Goal: Information Seeking & Learning: Find specific fact

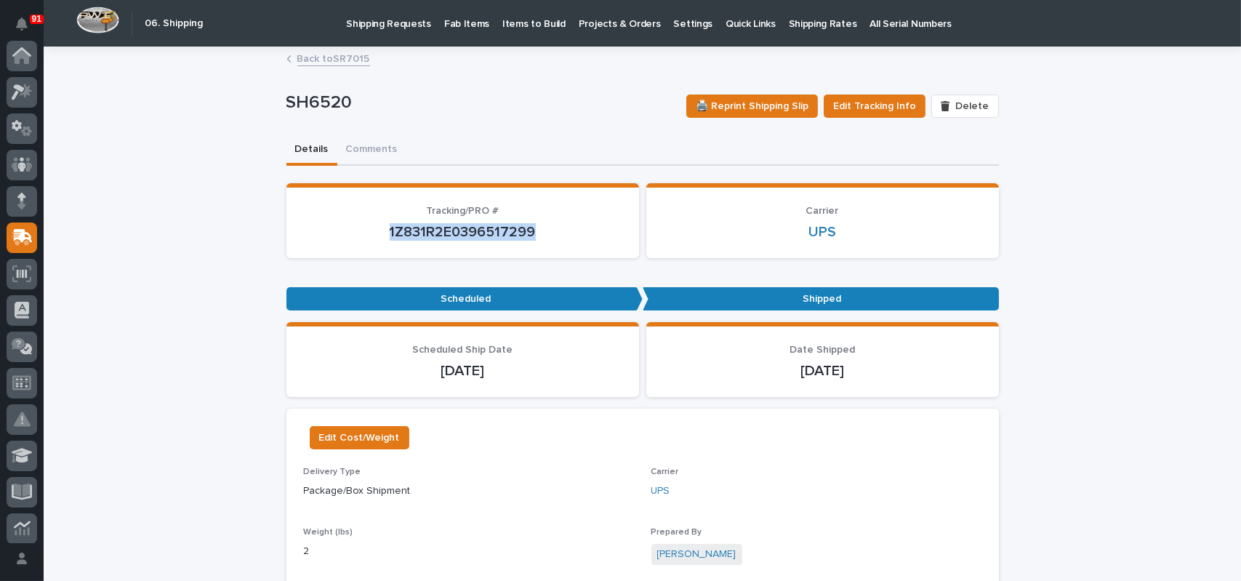
scroll to position [182, 0]
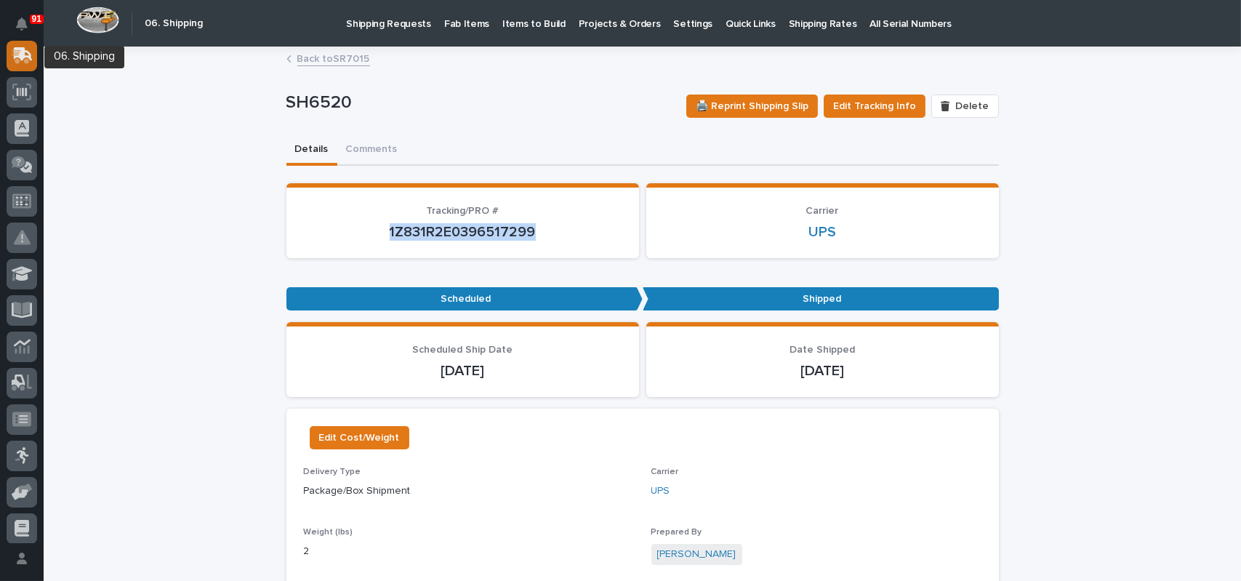
click at [17, 61] on icon at bounding box center [20, 57] width 17 height 14
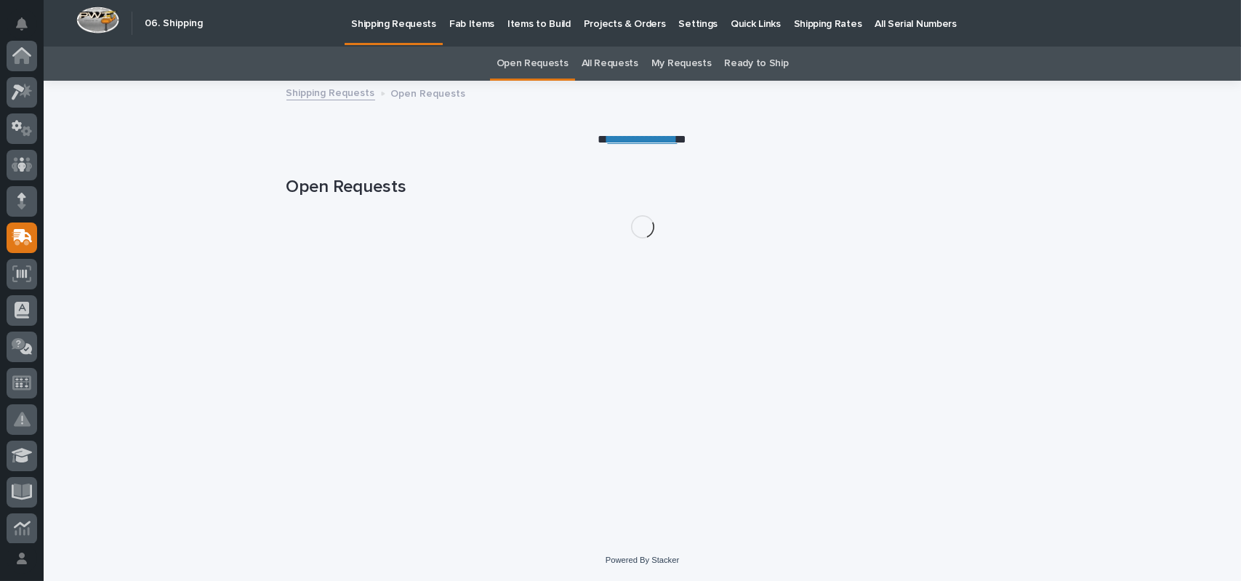
scroll to position [182, 0]
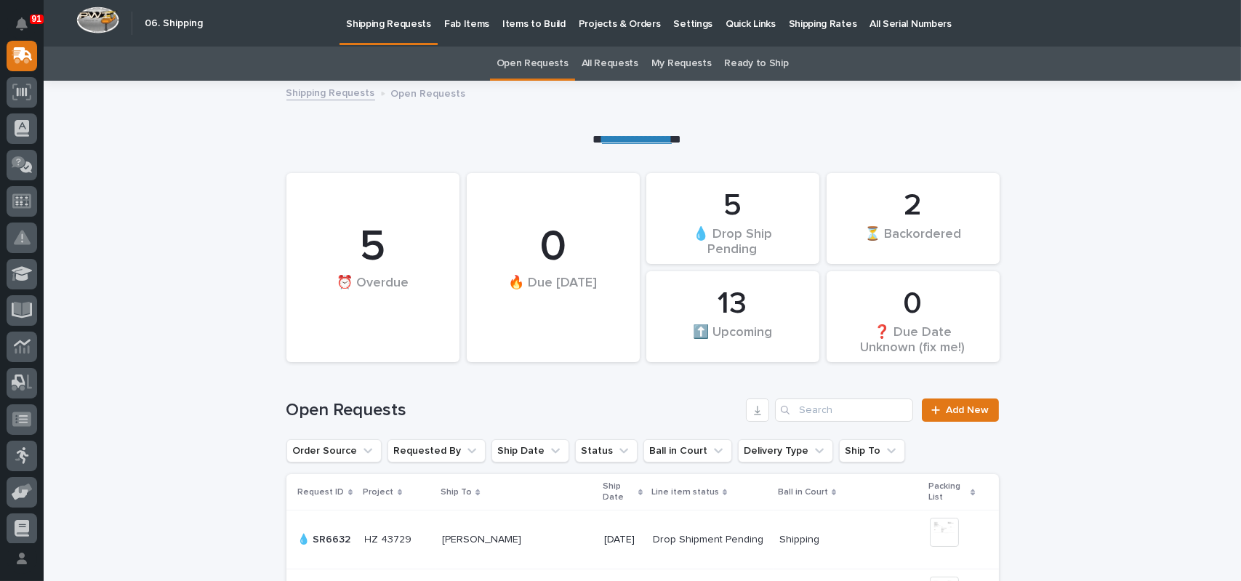
click at [611, 73] on link "All Requests" at bounding box center [610, 64] width 57 height 34
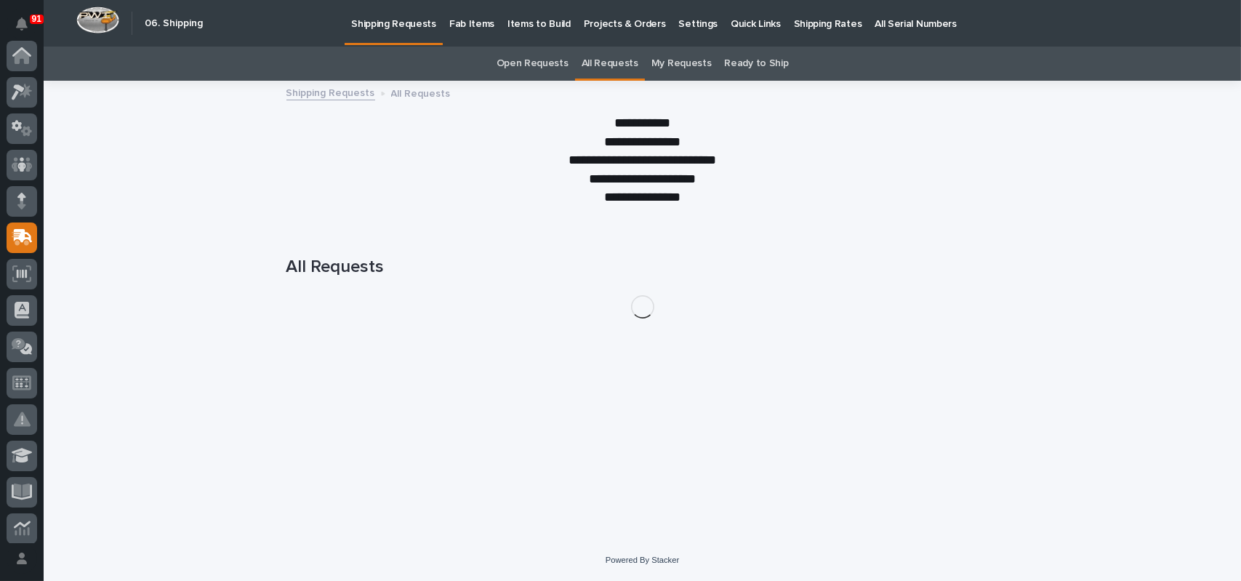
scroll to position [182, 0]
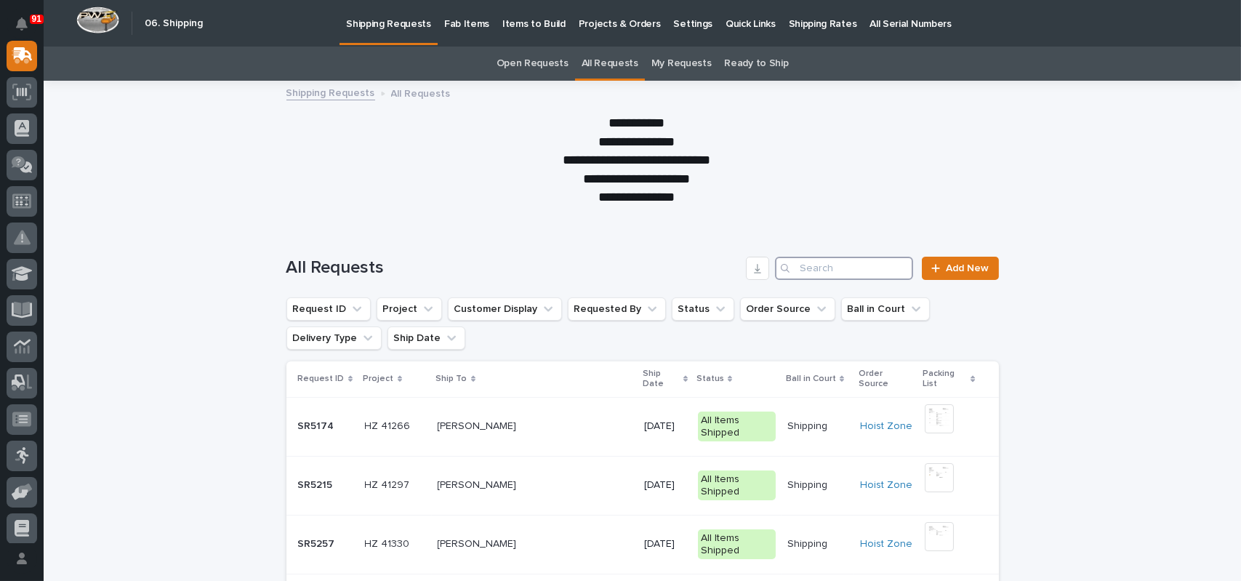
click at [832, 273] on input "Search" at bounding box center [844, 268] width 138 height 23
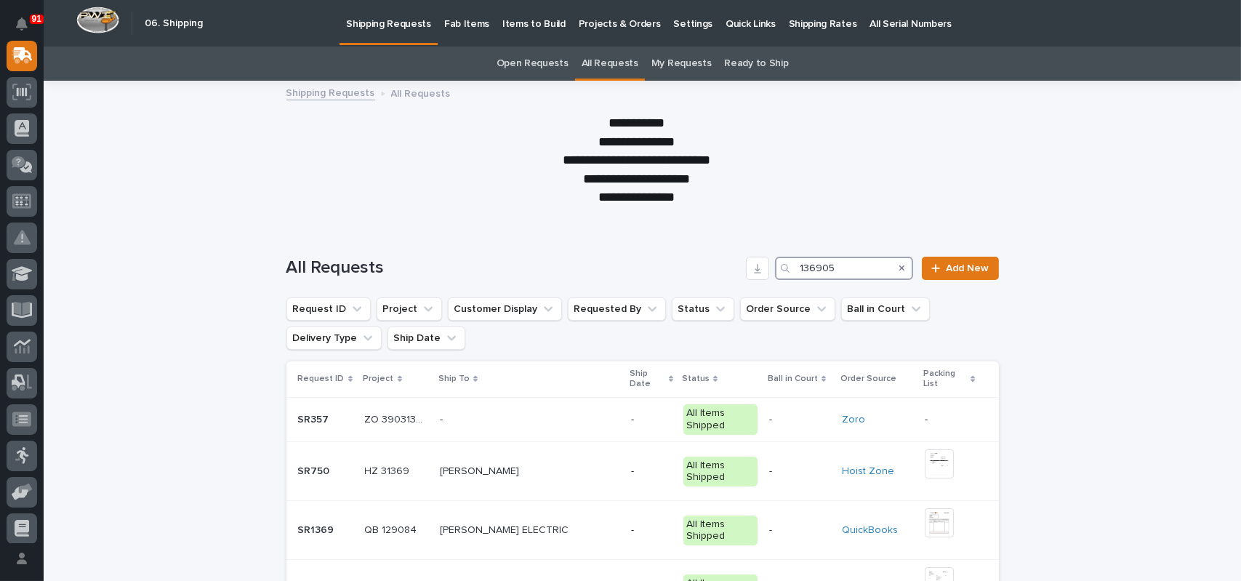
type input "136905"
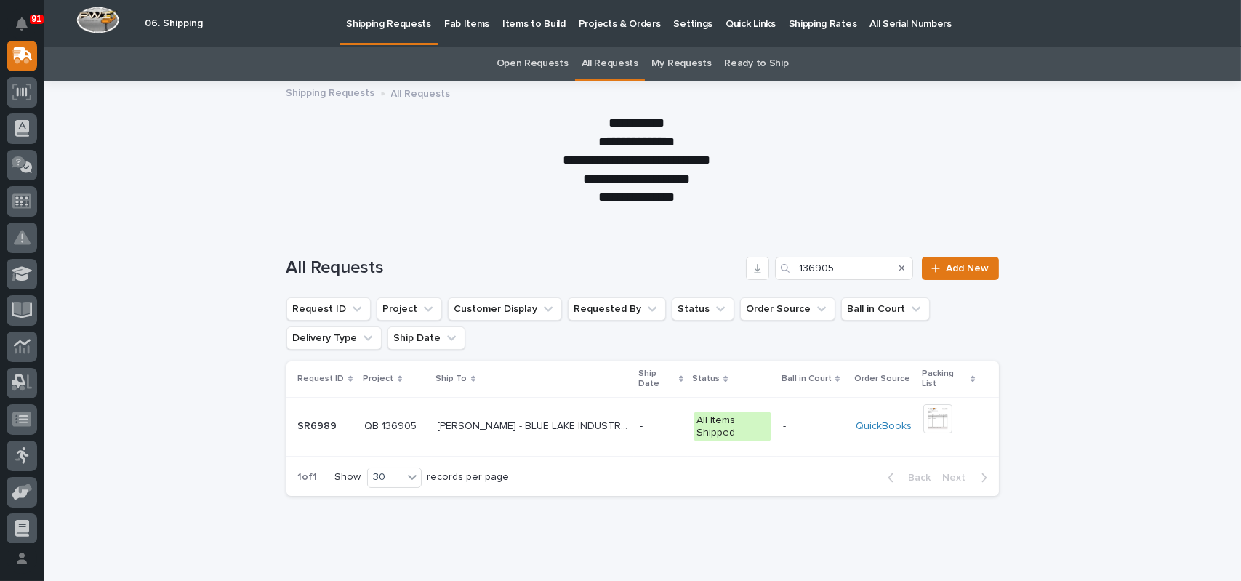
click at [526, 430] on p "[PERSON_NAME] - BLUE LAKE INDUSTRIES LLC" at bounding box center [534, 424] width 193 height 15
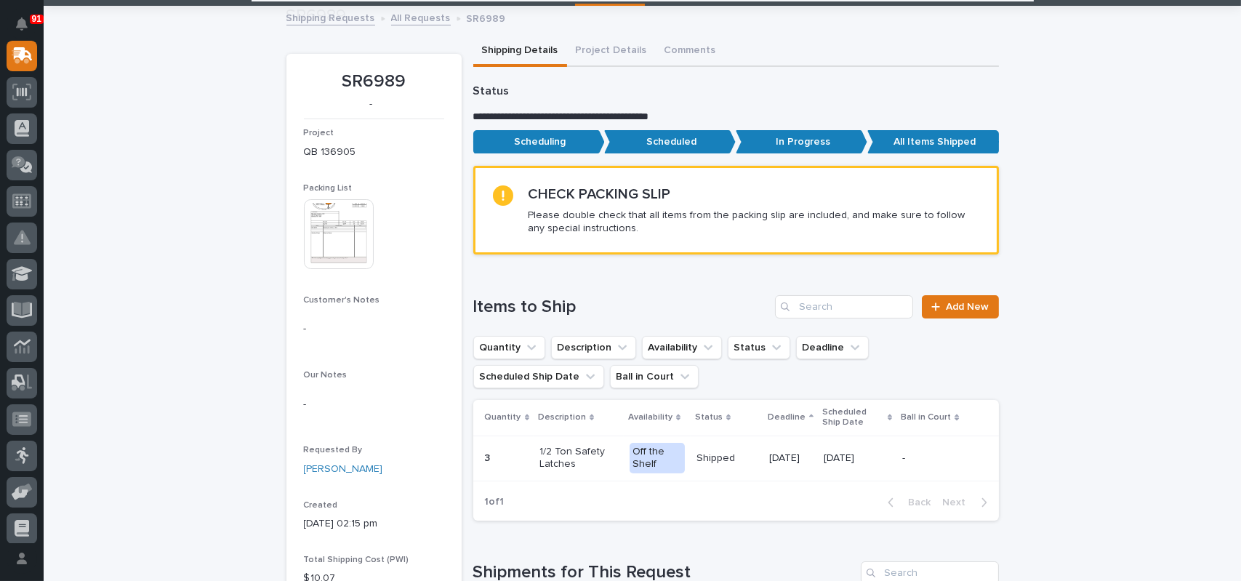
scroll to position [218, 0]
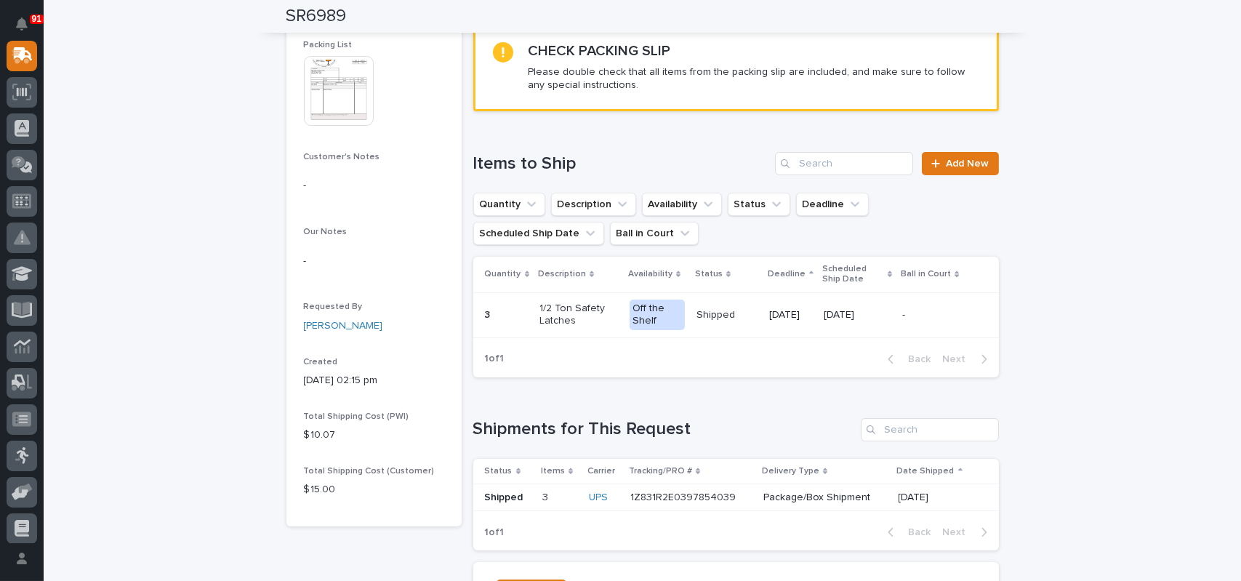
click at [665, 496] on p "1Z831R2E0397854039" at bounding box center [684, 496] width 108 height 15
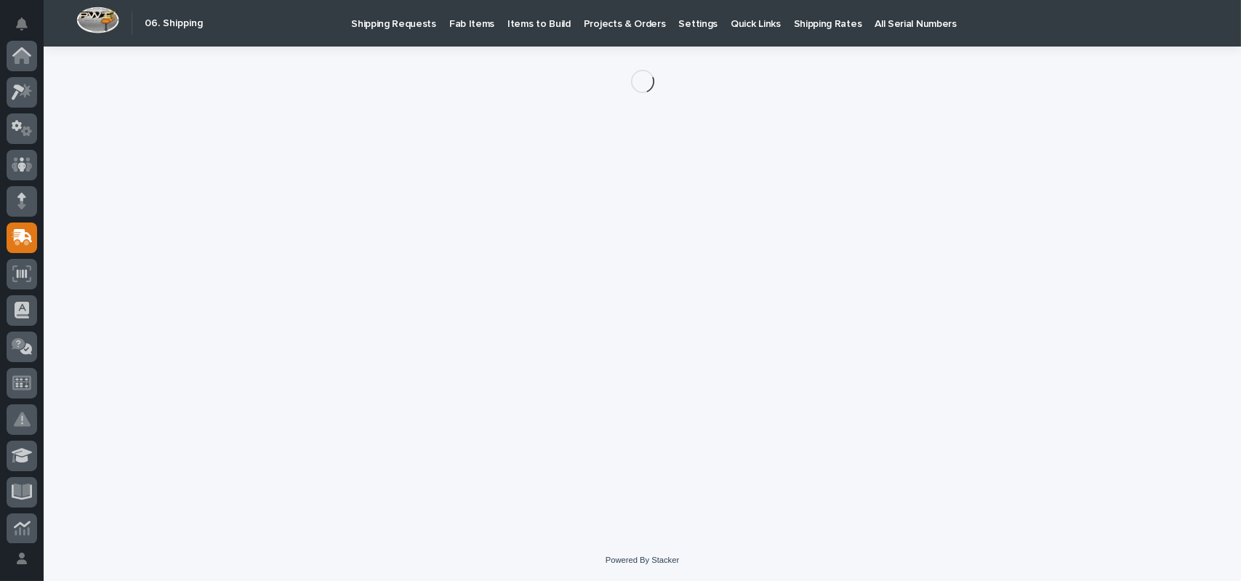
scroll to position [182, 0]
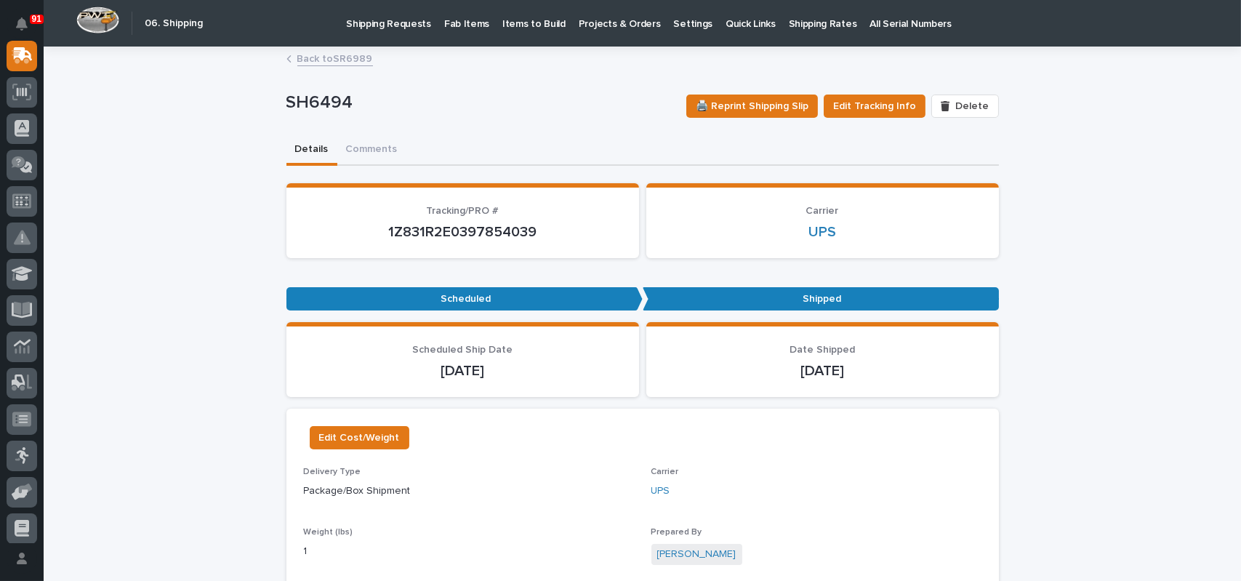
click at [472, 231] on p "1Z831R2E0397854039" at bounding box center [463, 231] width 318 height 17
copy p "1Z831R2E0397854039"
click at [353, 63] on link "Back to SR6989" at bounding box center [335, 57] width 76 height 17
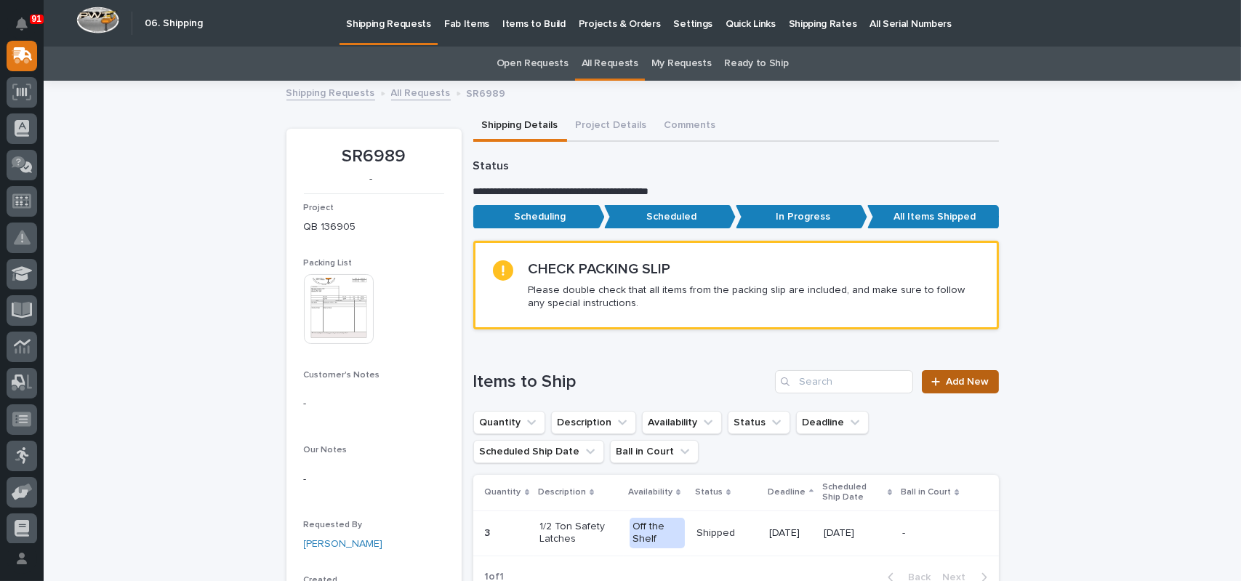
click at [973, 377] on span "Add New" at bounding box center [968, 382] width 43 height 10
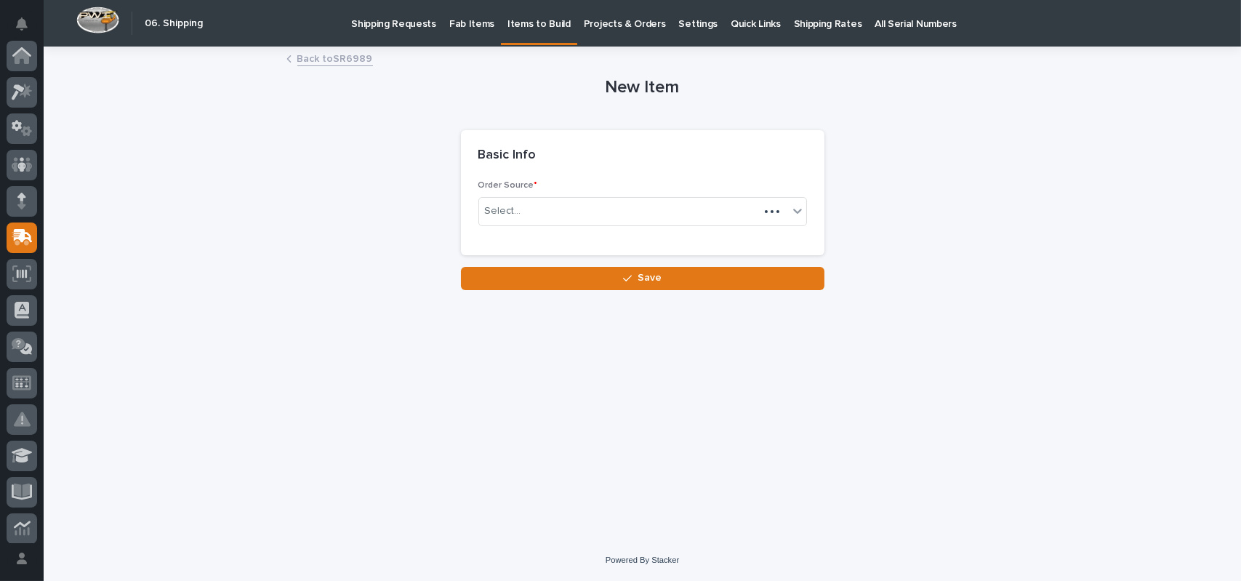
scroll to position [182, 0]
click at [332, 58] on link "Back to SR6989" at bounding box center [335, 57] width 76 height 17
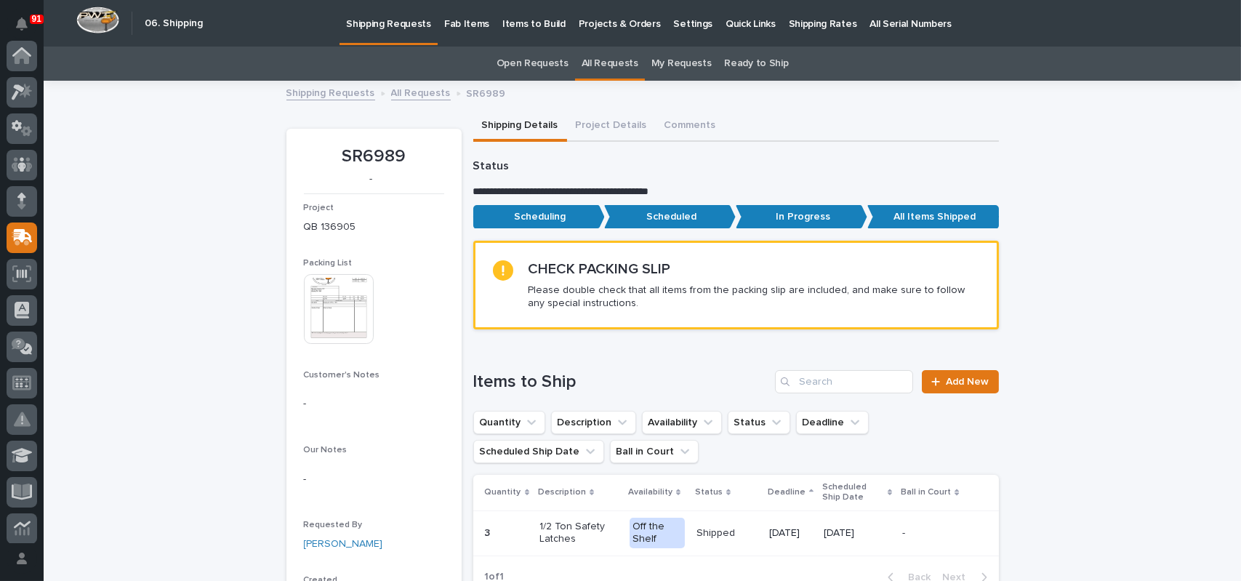
scroll to position [182, 0]
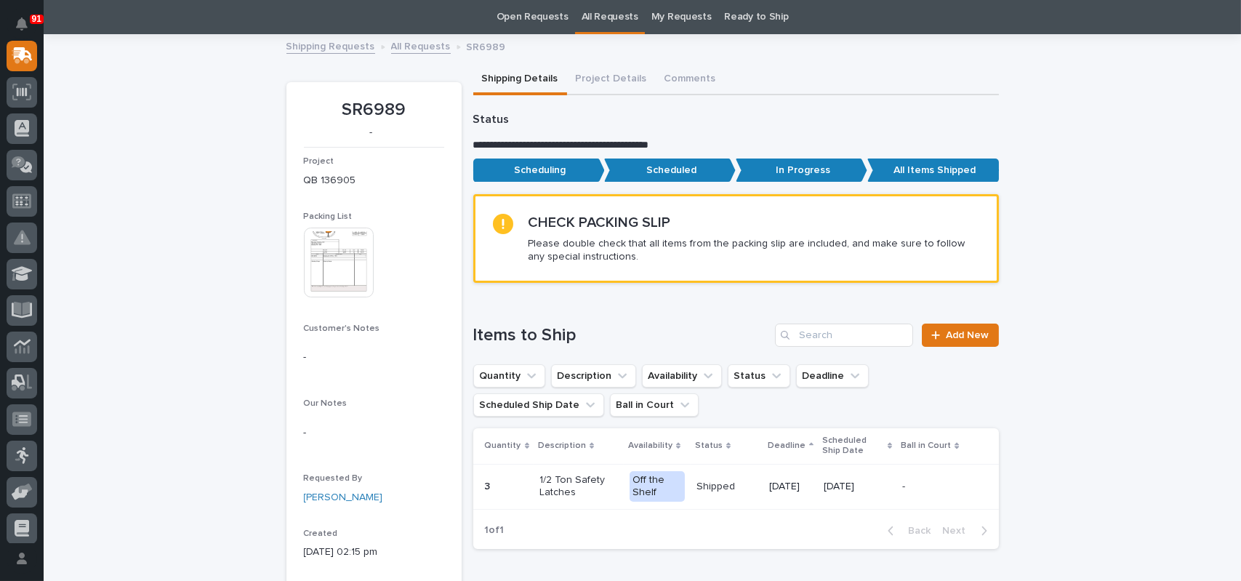
click at [420, 45] on link "All Requests" at bounding box center [421, 45] width 60 height 17
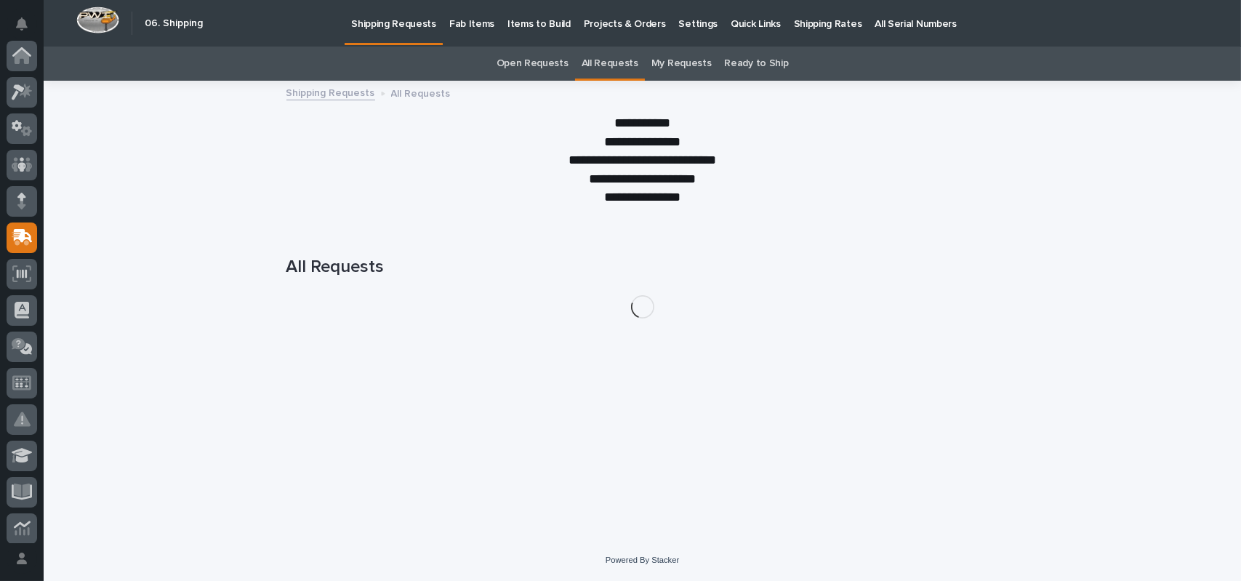
scroll to position [182, 0]
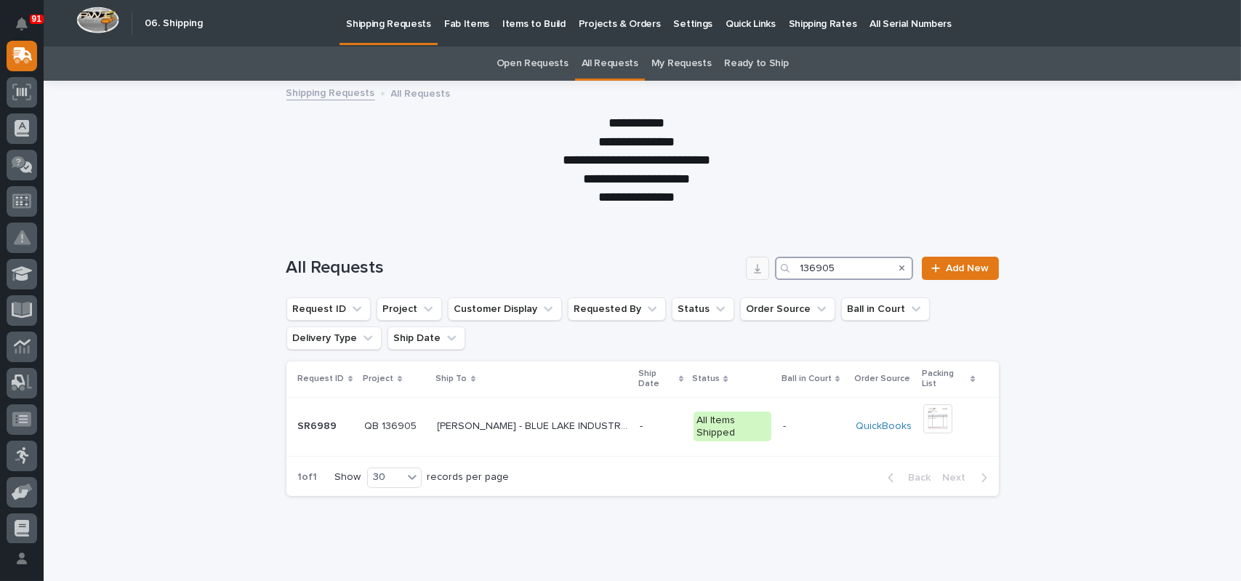
drag, startPoint x: 851, startPoint y: 268, endPoint x: 758, endPoint y: 264, distance: 93.2
click at [758, 264] on div "All Requests 136905 Add New" at bounding box center [642, 268] width 712 height 23
type input "136889"
click at [545, 417] on p "[PERSON_NAME] - BUILDING 3 - ALLIANCE RV" at bounding box center [533, 424] width 191 height 15
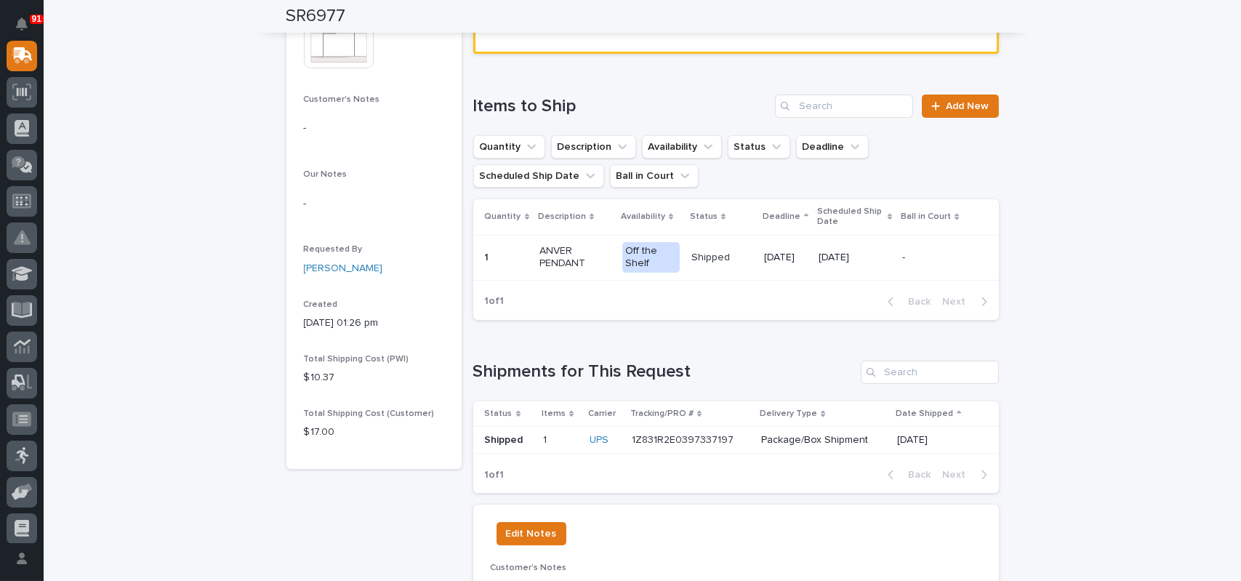
scroll to position [291, 0]
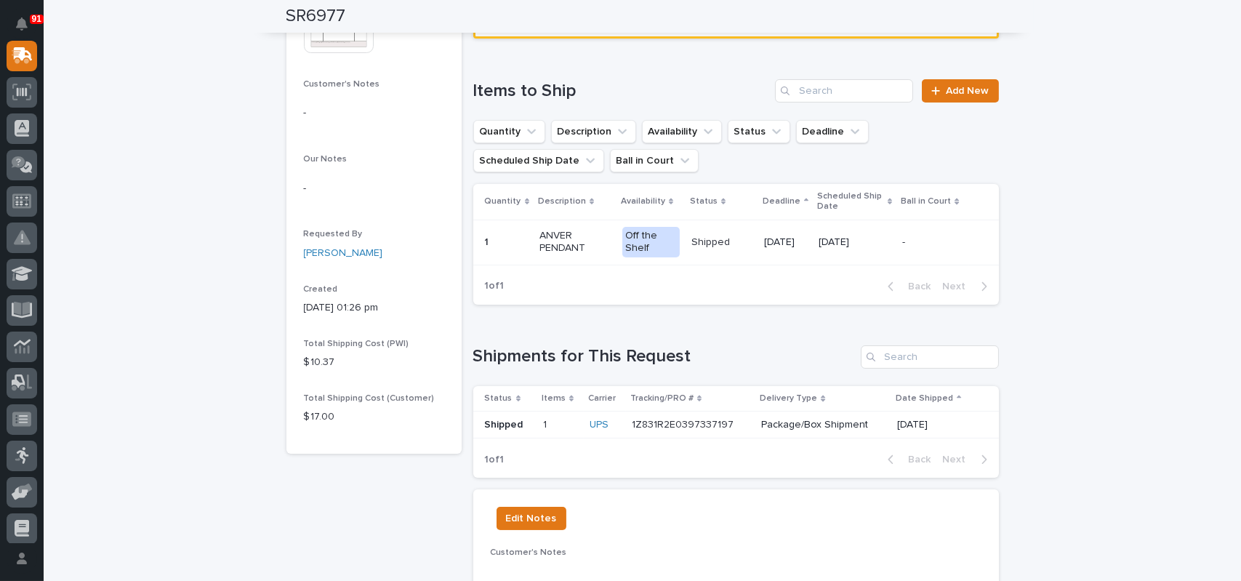
click at [640, 425] on p "1Z831R2E0397337197" at bounding box center [684, 423] width 105 height 15
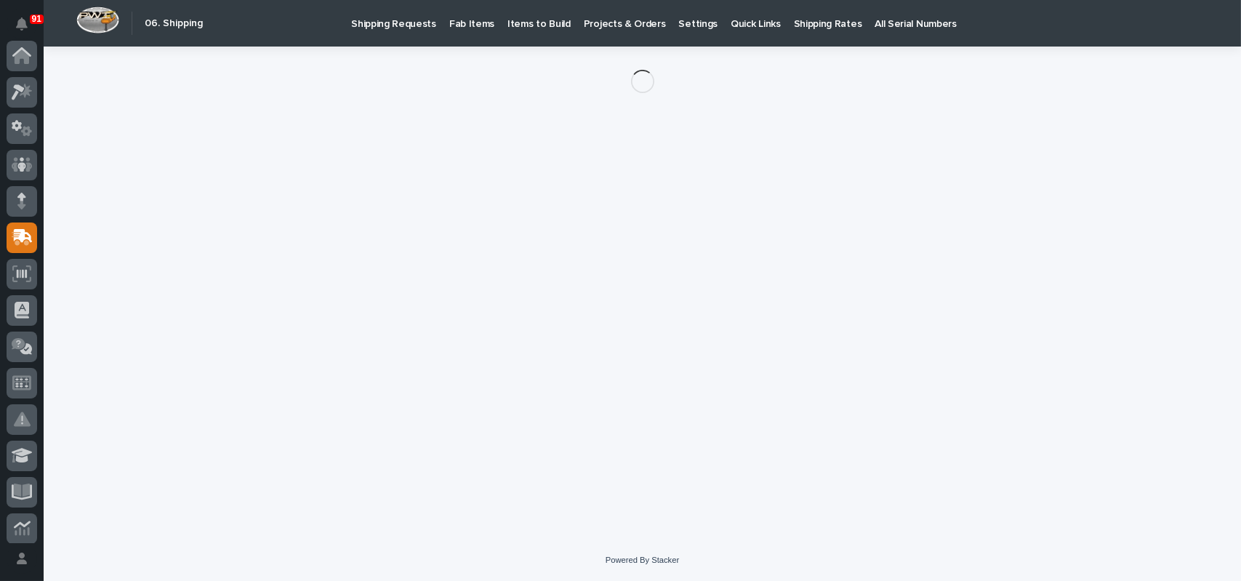
scroll to position [182, 0]
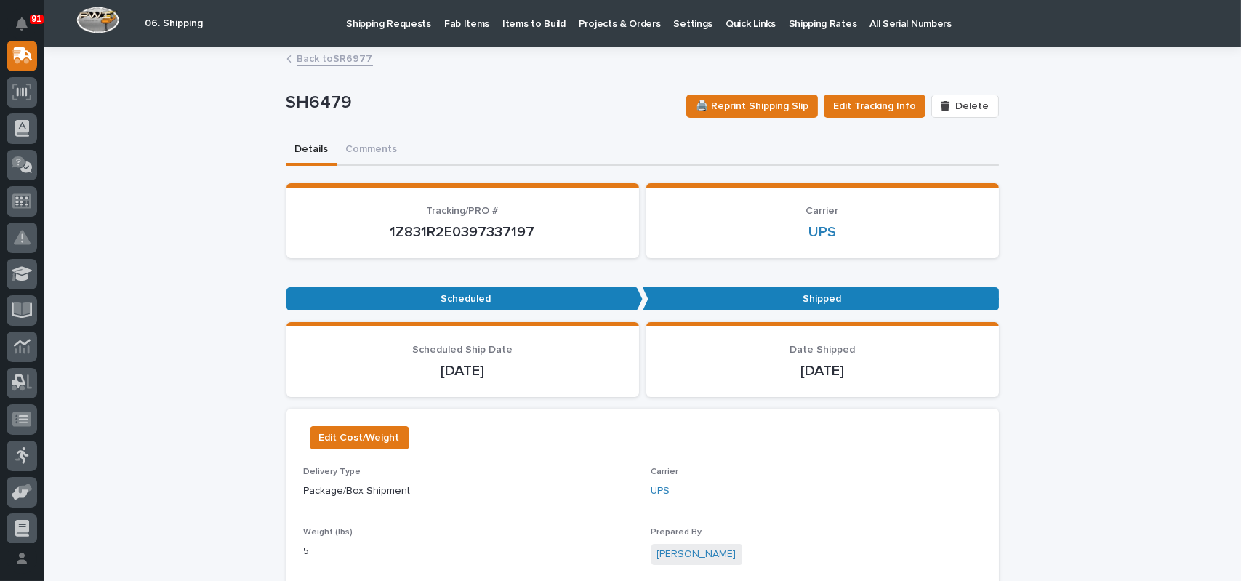
click at [463, 226] on p "1Z831R2E0397337197" at bounding box center [463, 231] width 318 height 17
copy p "1Z831R2E0397337197"
click at [395, 23] on p "Shipping Requests" at bounding box center [388, 15] width 85 height 31
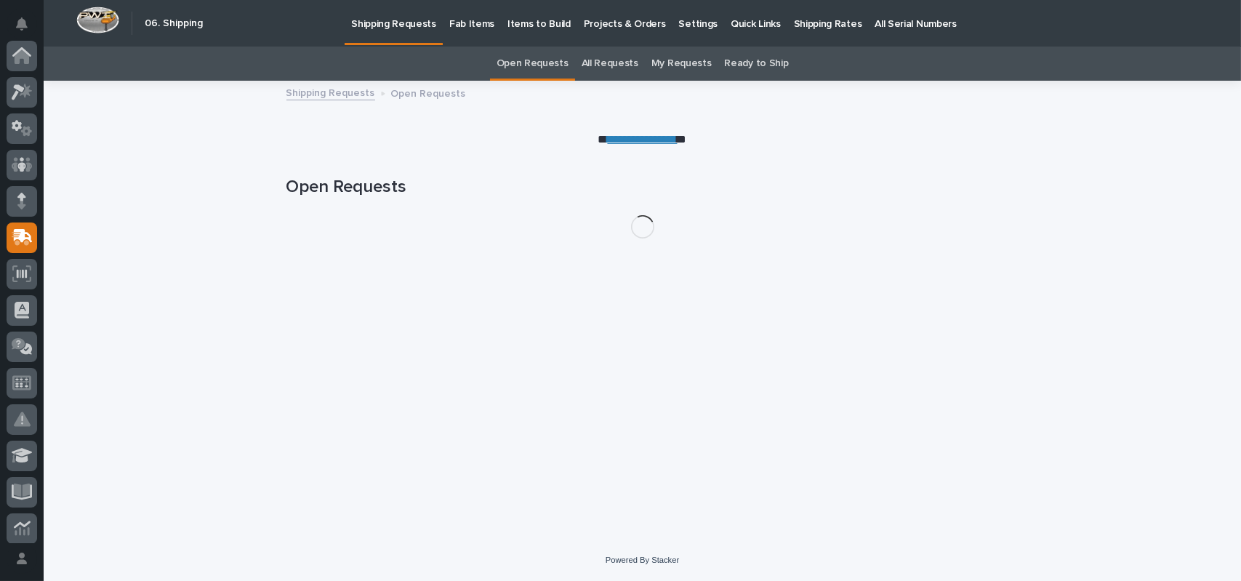
scroll to position [182, 0]
click at [608, 73] on link "All Requests" at bounding box center [610, 64] width 57 height 34
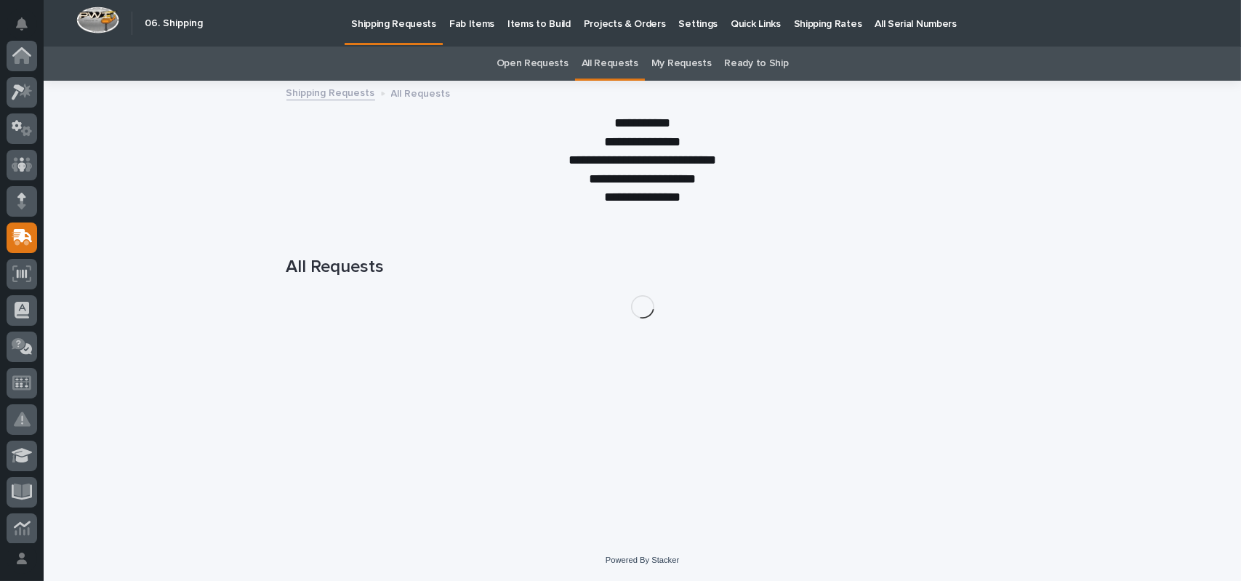
scroll to position [182, 0]
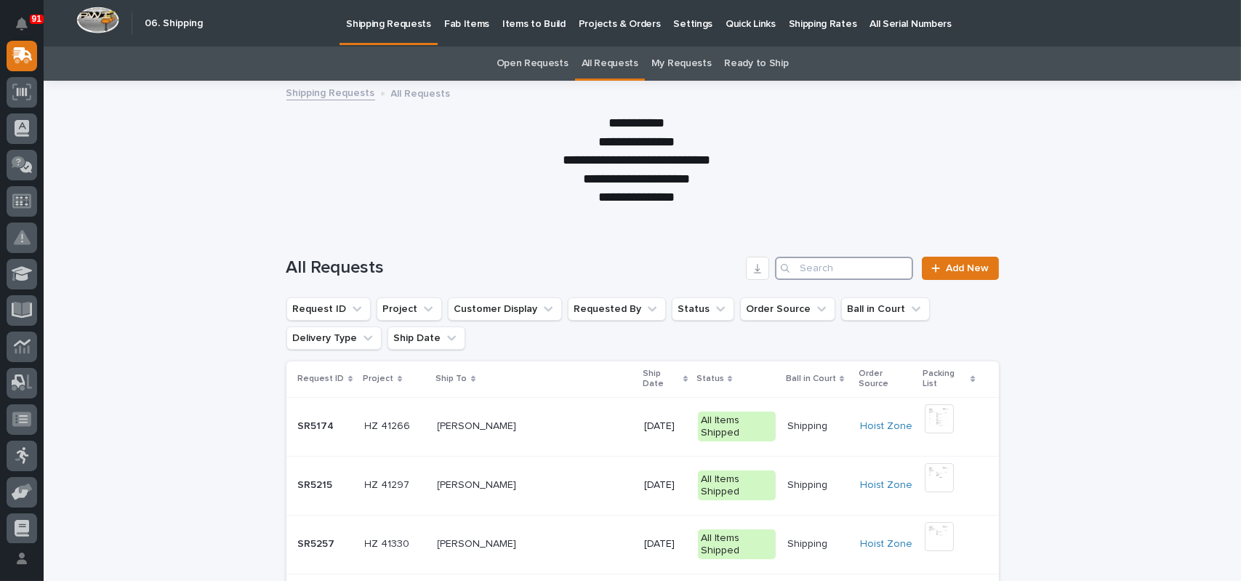
click at [843, 273] on input "Search" at bounding box center [844, 268] width 138 height 23
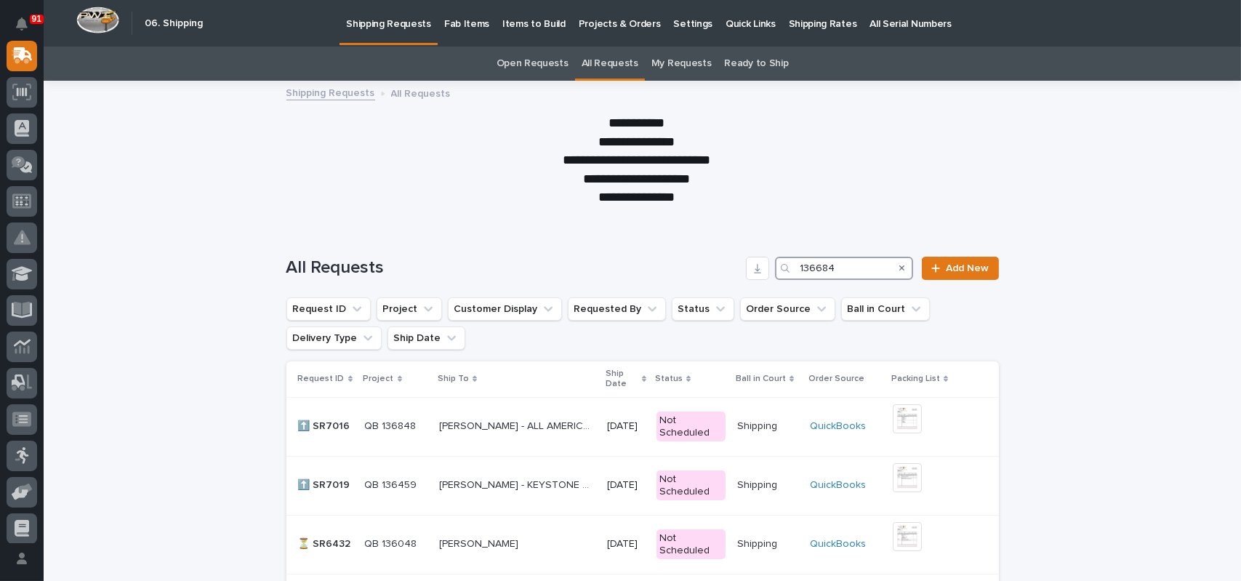
type input "136684"
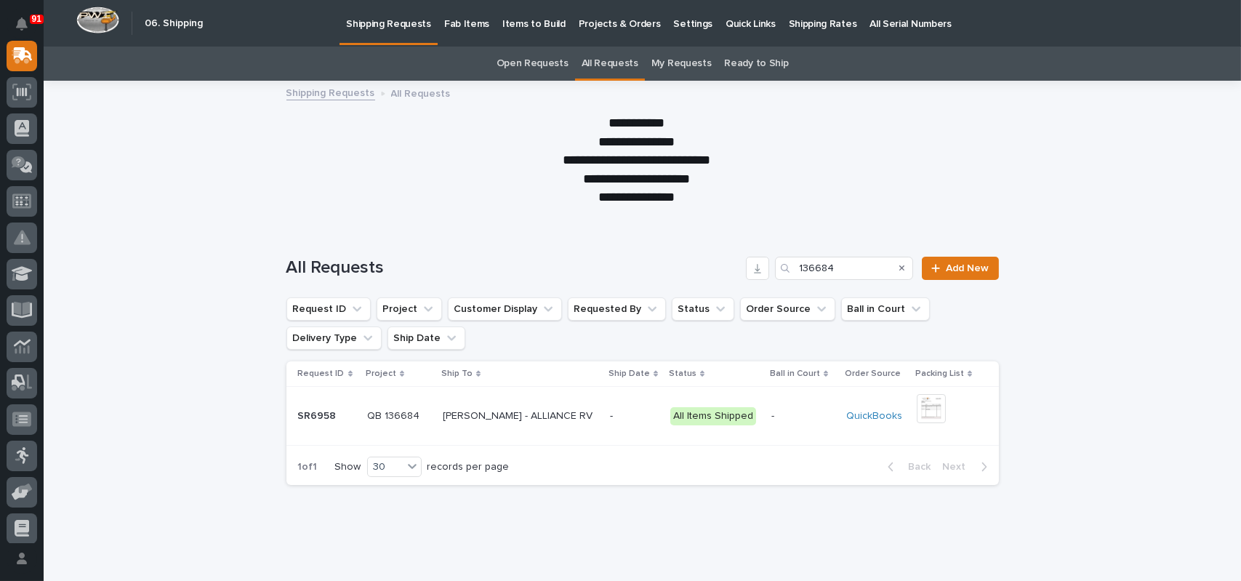
click at [549, 416] on p "[PERSON_NAME] - ALLIANCE RV" at bounding box center [519, 414] width 153 height 15
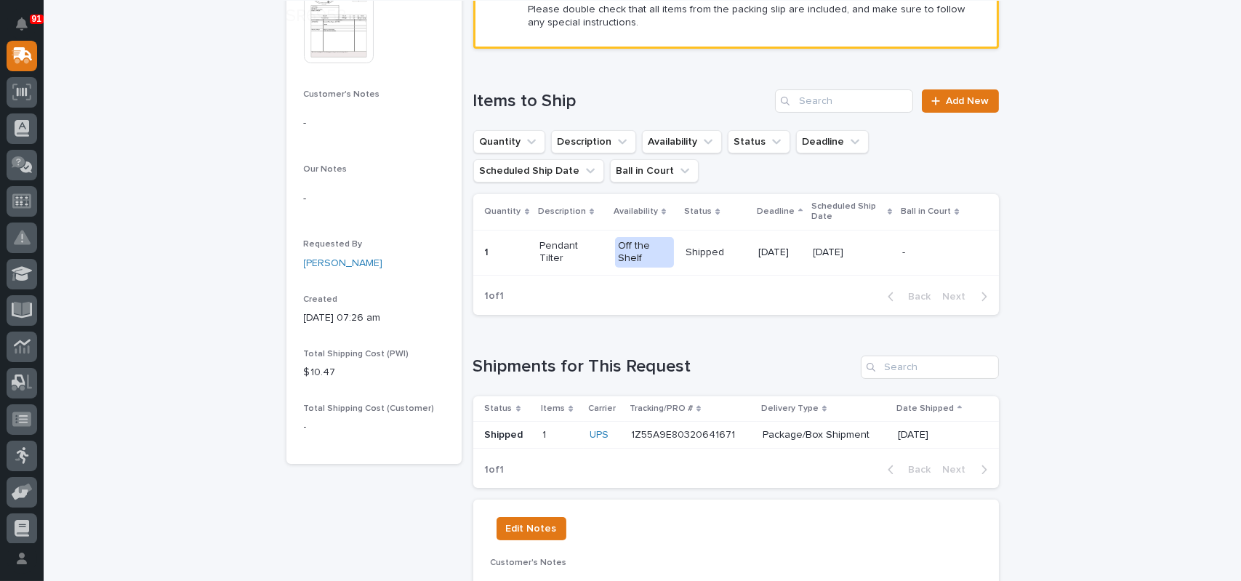
scroll to position [291, 0]
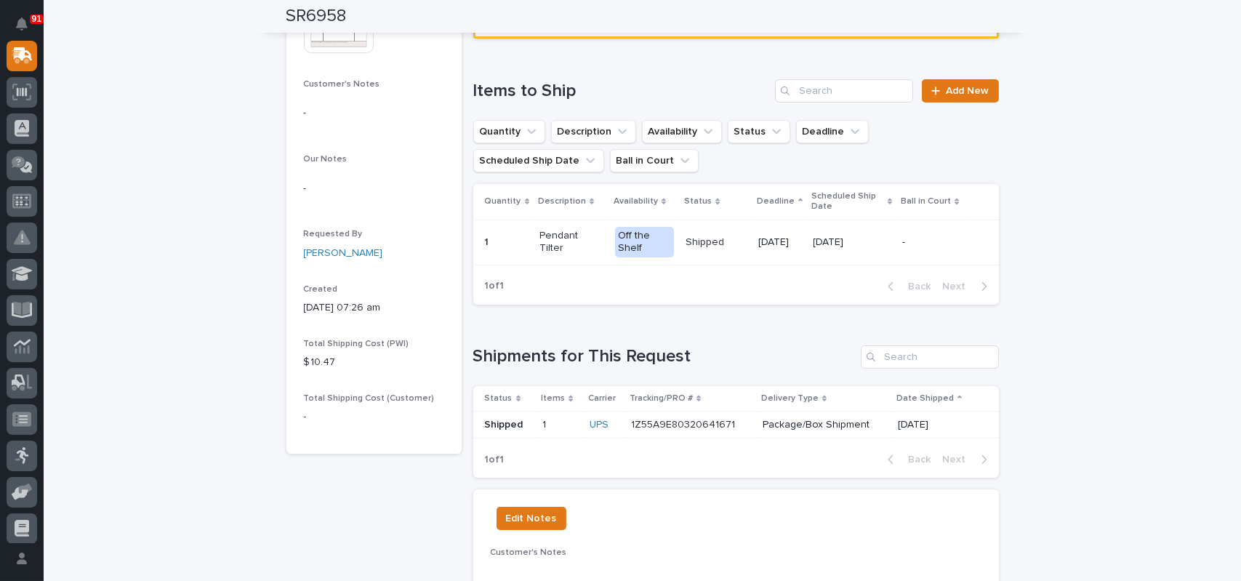
click at [682, 428] on p "1Z55A9E80320641671" at bounding box center [684, 423] width 107 height 15
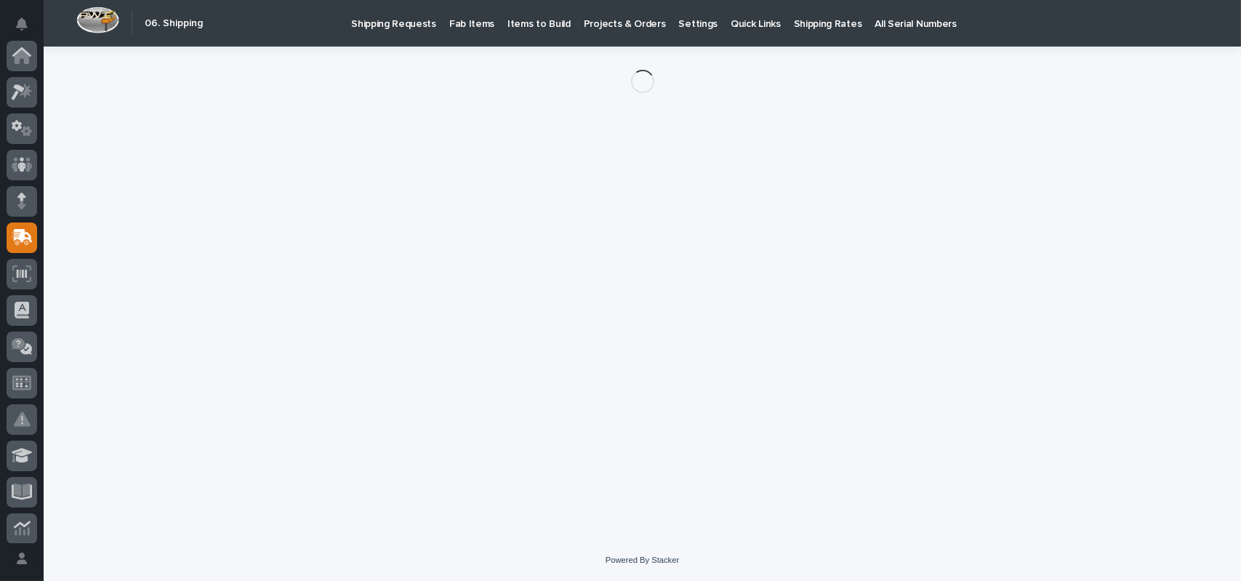
scroll to position [182, 0]
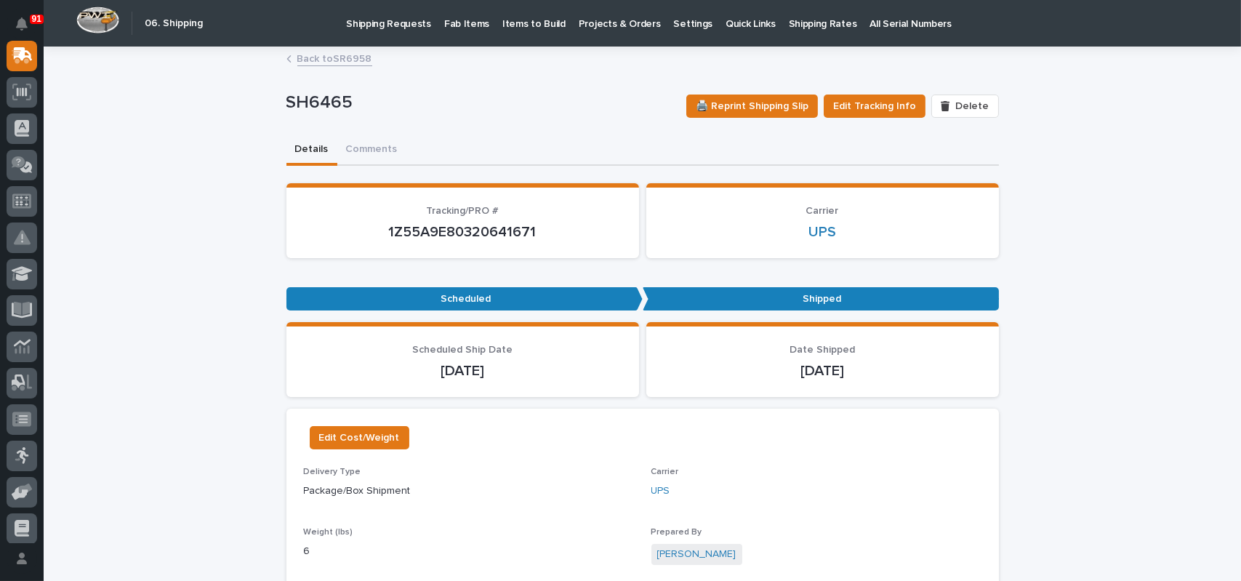
click at [455, 231] on p "1Z55A9E80320641671" at bounding box center [463, 231] width 318 height 17
copy p "1Z55A9E80320641671"
click at [405, 23] on p "Shipping Requests" at bounding box center [388, 15] width 85 height 31
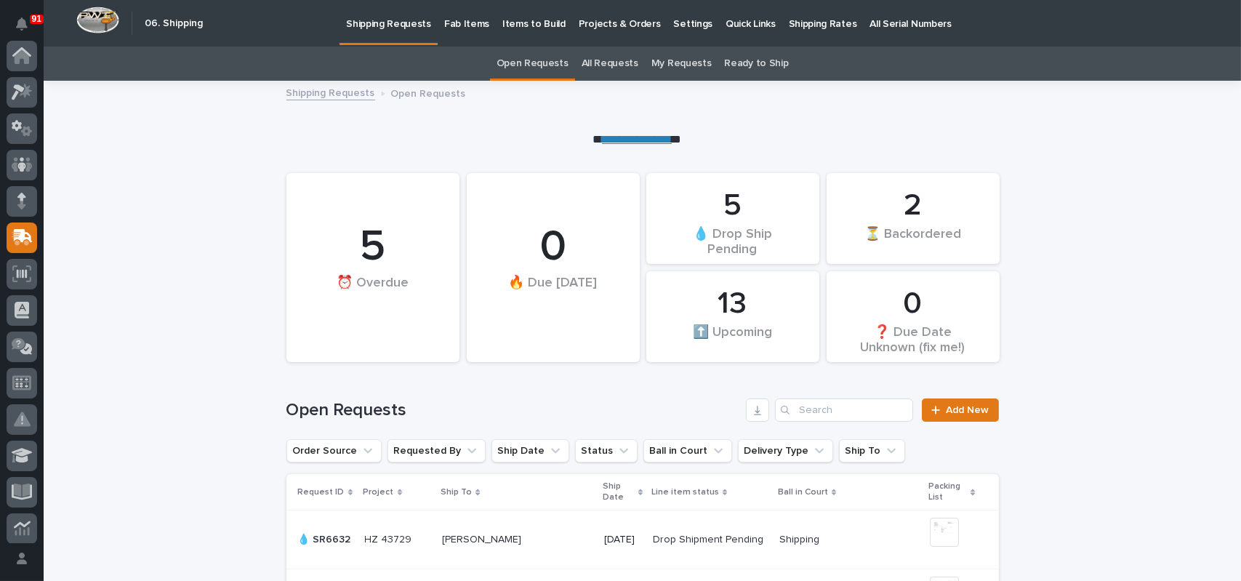
scroll to position [182, 0]
click at [590, 60] on link "All Requests" at bounding box center [610, 64] width 57 height 34
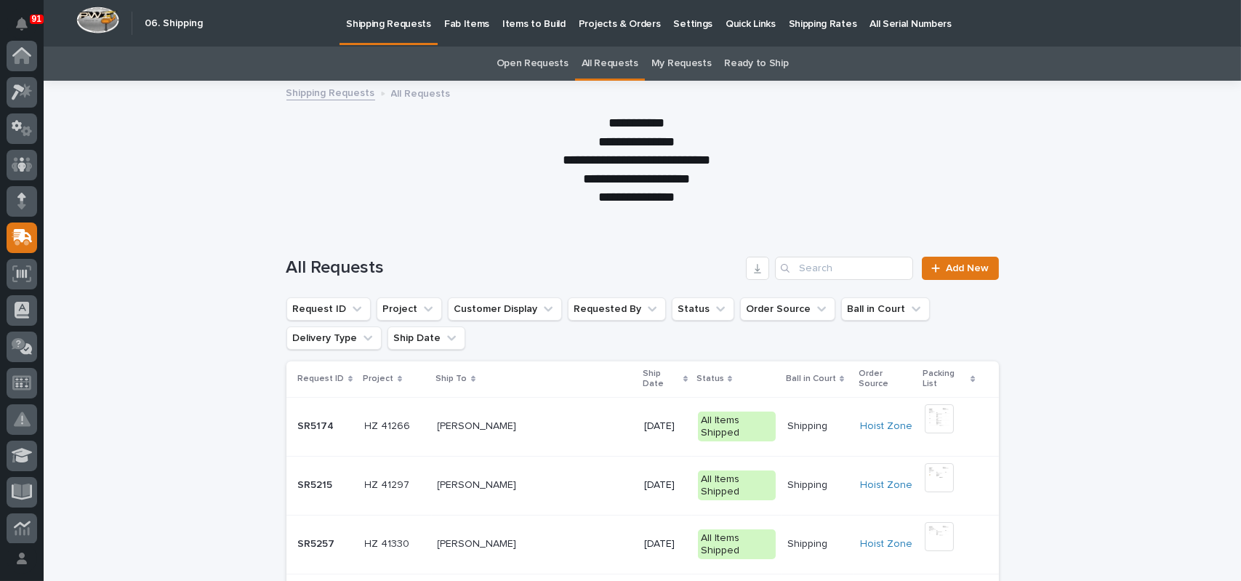
scroll to position [182, 0]
click at [819, 267] on input "Search" at bounding box center [844, 268] width 138 height 23
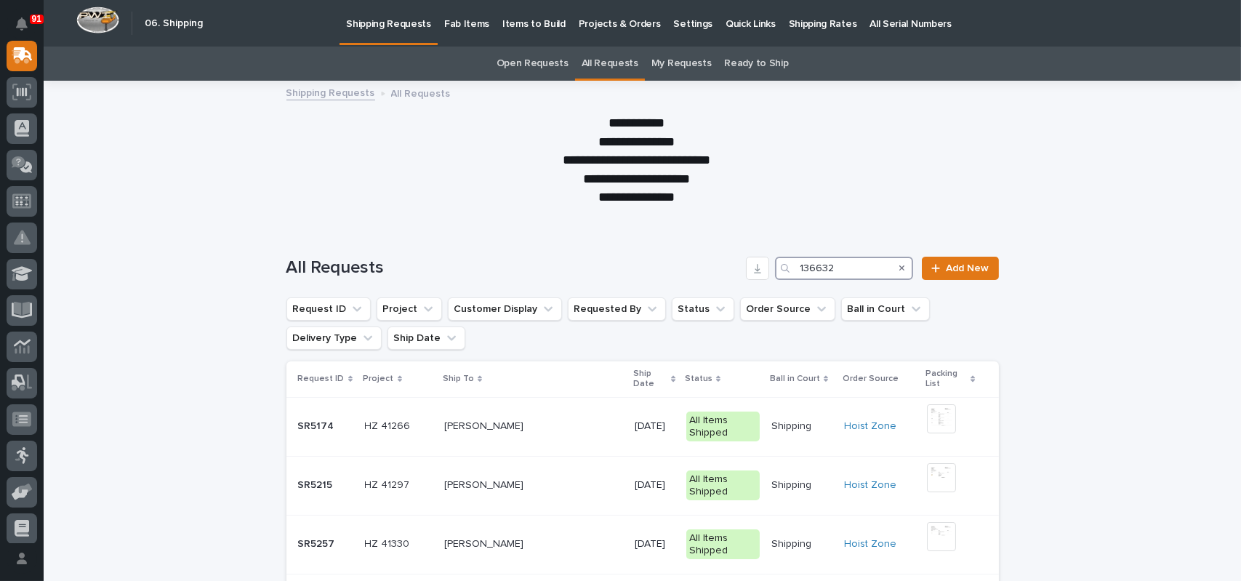
type input "136632"
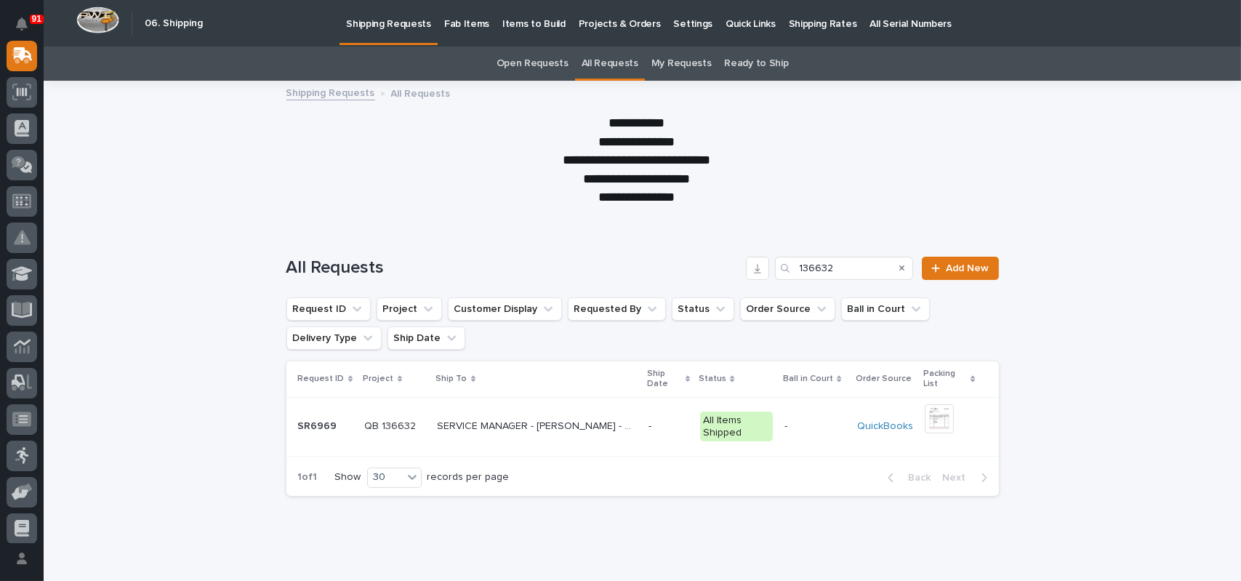
click at [566, 426] on p "SERVICE MANAGER - [PERSON_NAME] - HOOSIER CRANE SERVICE" at bounding box center [539, 424] width 202 height 15
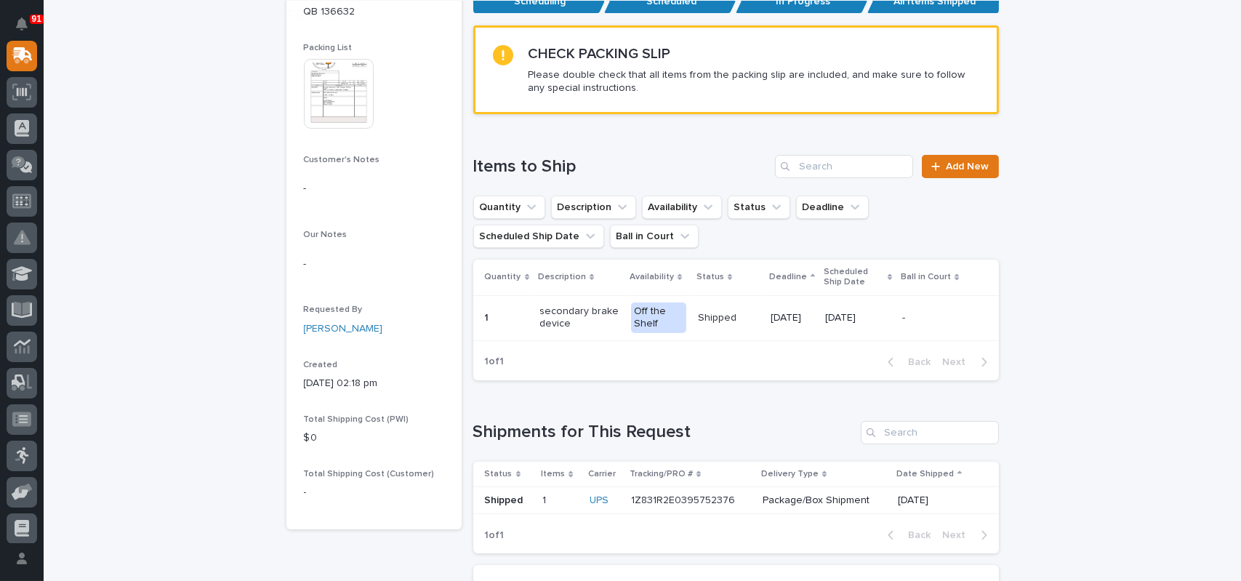
scroll to position [218, 0]
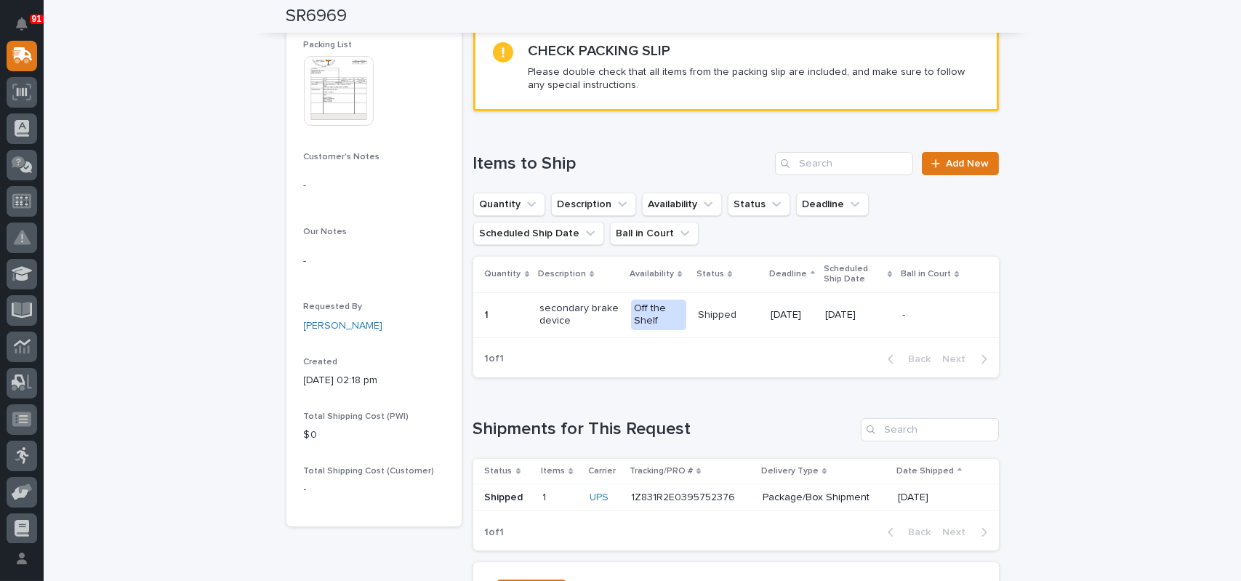
click at [694, 494] on p "1Z831R2E0395752376" at bounding box center [684, 496] width 107 height 15
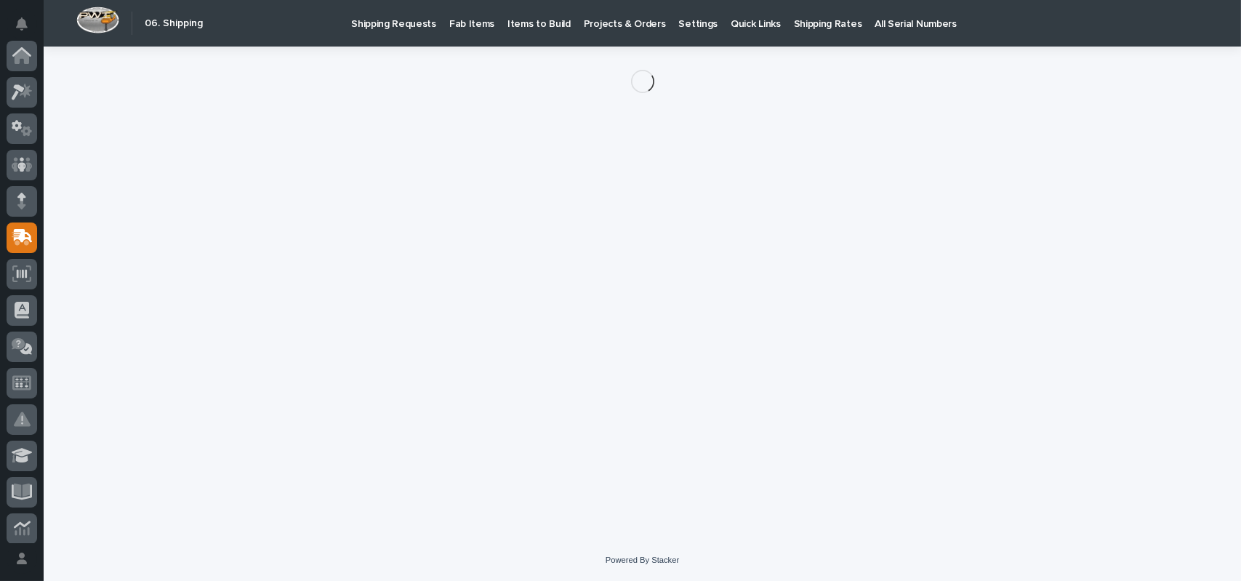
scroll to position [182, 0]
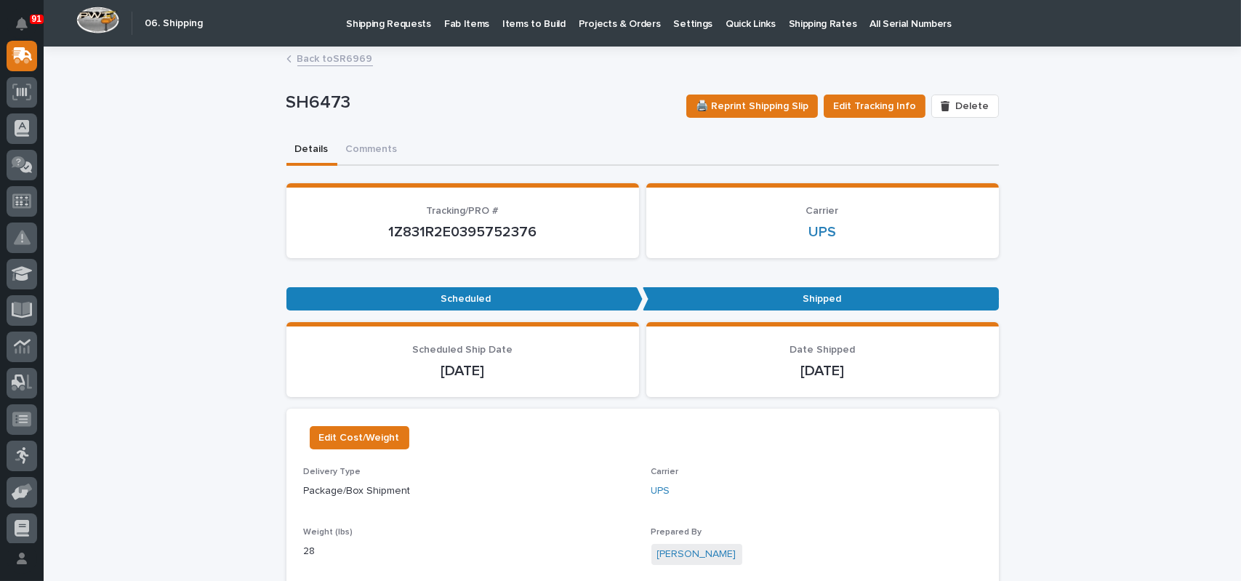
click at [487, 236] on p "1Z831R2E0395752376" at bounding box center [463, 231] width 318 height 17
copy p "1Z831R2E0395752376"
click at [408, 22] on p "Shipping Requests" at bounding box center [388, 15] width 85 height 31
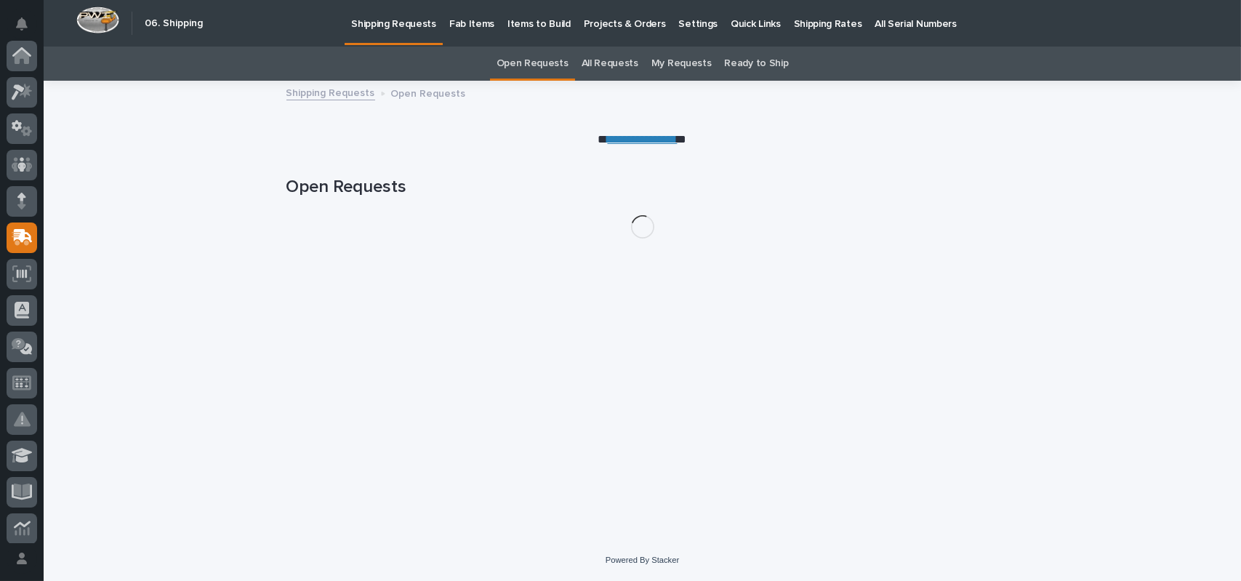
scroll to position [182, 0]
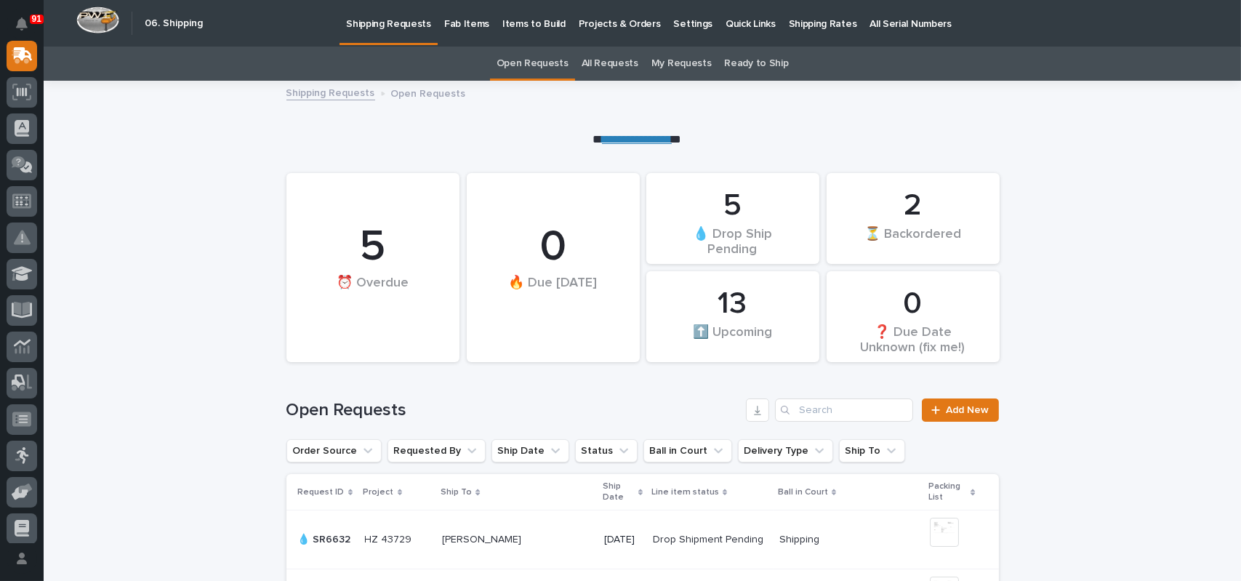
click at [622, 65] on link "All Requests" at bounding box center [610, 64] width 57 height 34
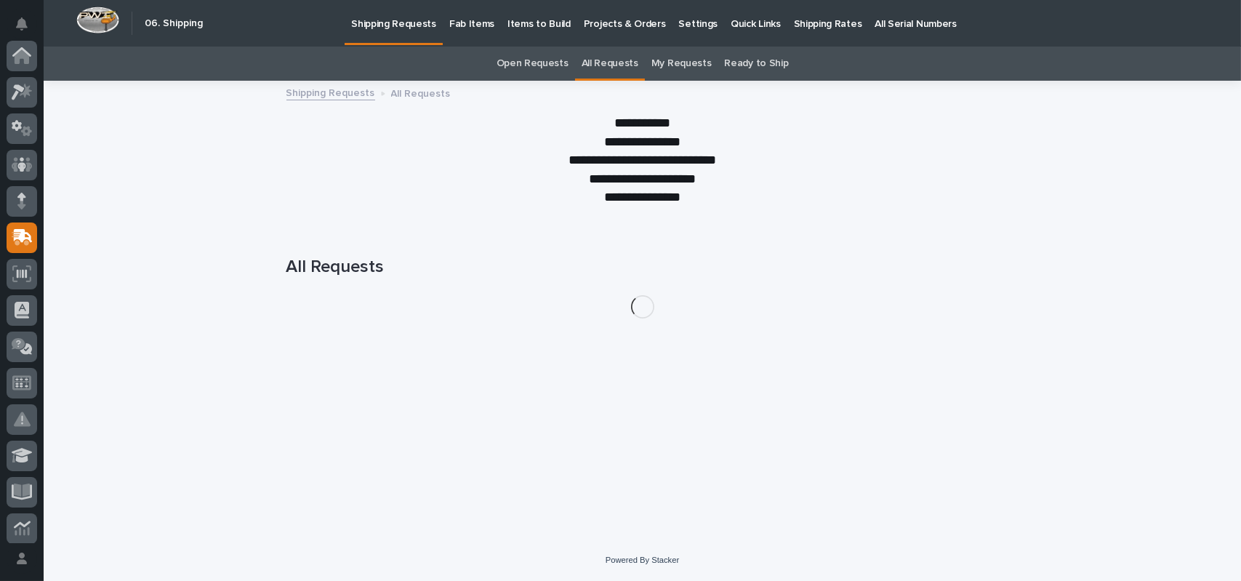
scroll to position [182, 0]
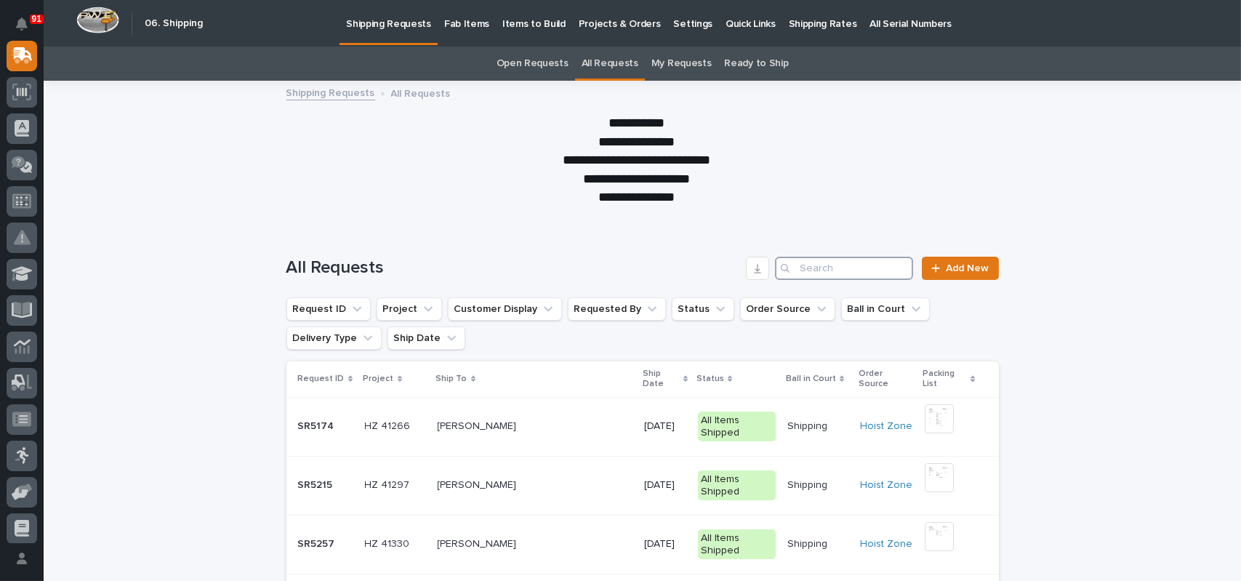
click at [847, 262] on input "Search" at bounding box center [844, 268] width 138 height 23
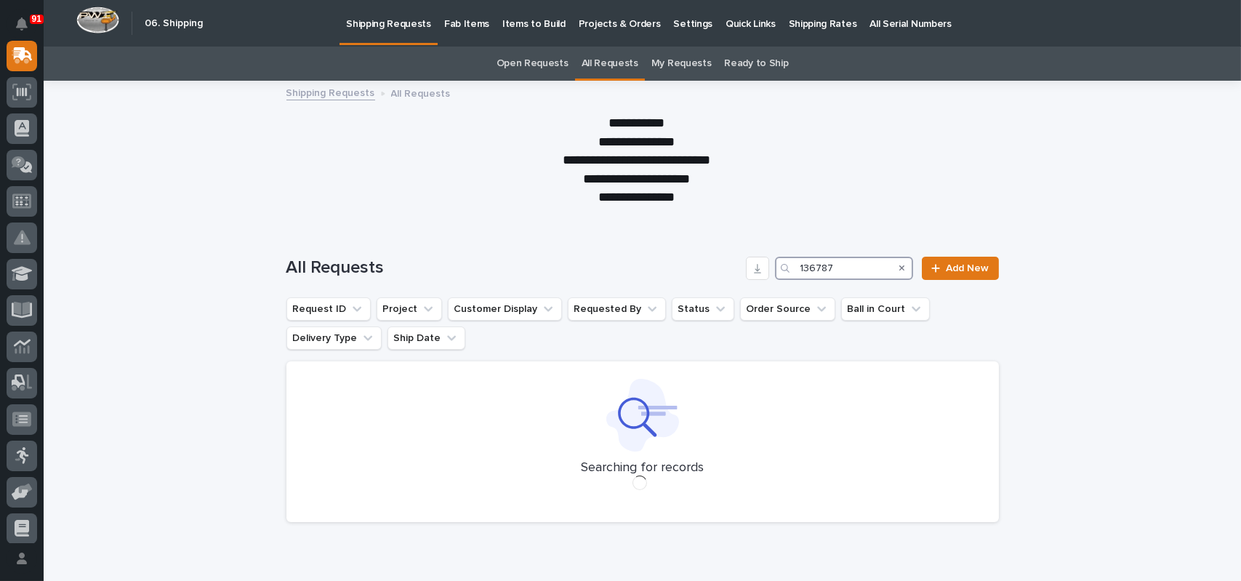
type input "136787"
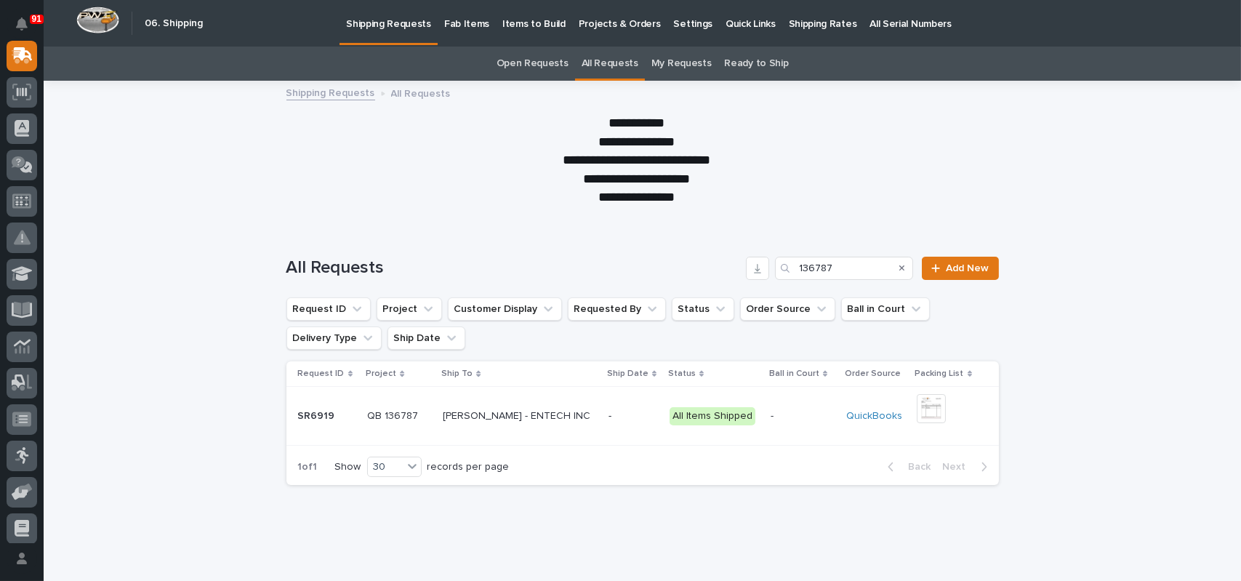
click at [567, 421] on p "[PERSON_NAME] - ENTECH INC" at bounding box center [518, 414] width 150 height 15
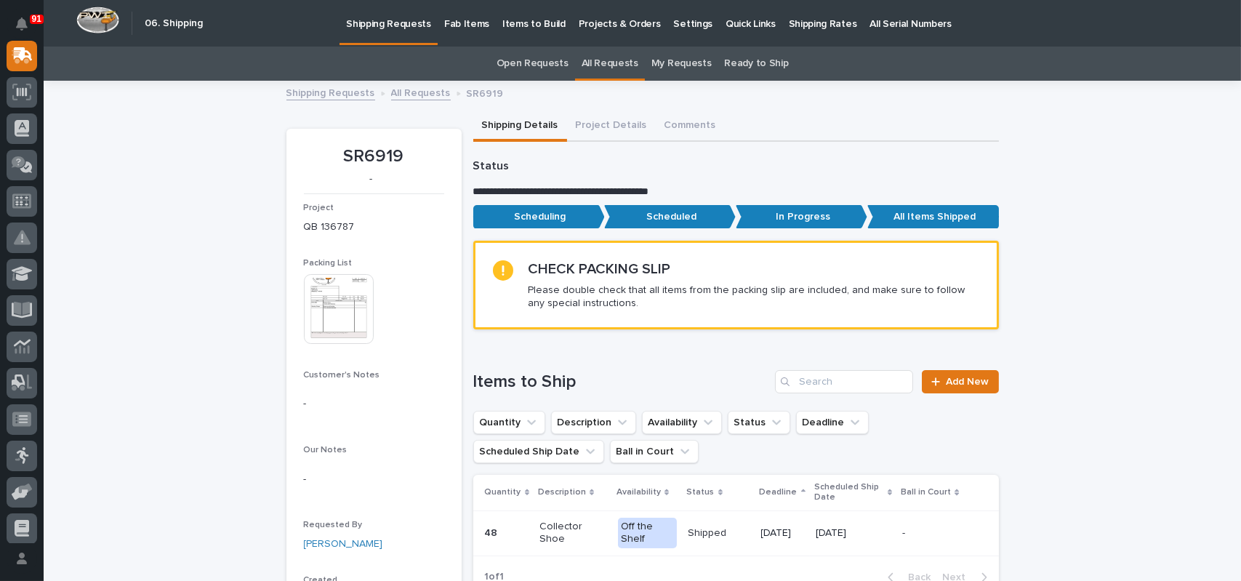
click at [588, 64] on link "All Requests" at bounding box center [610, 64] width 57 height 34
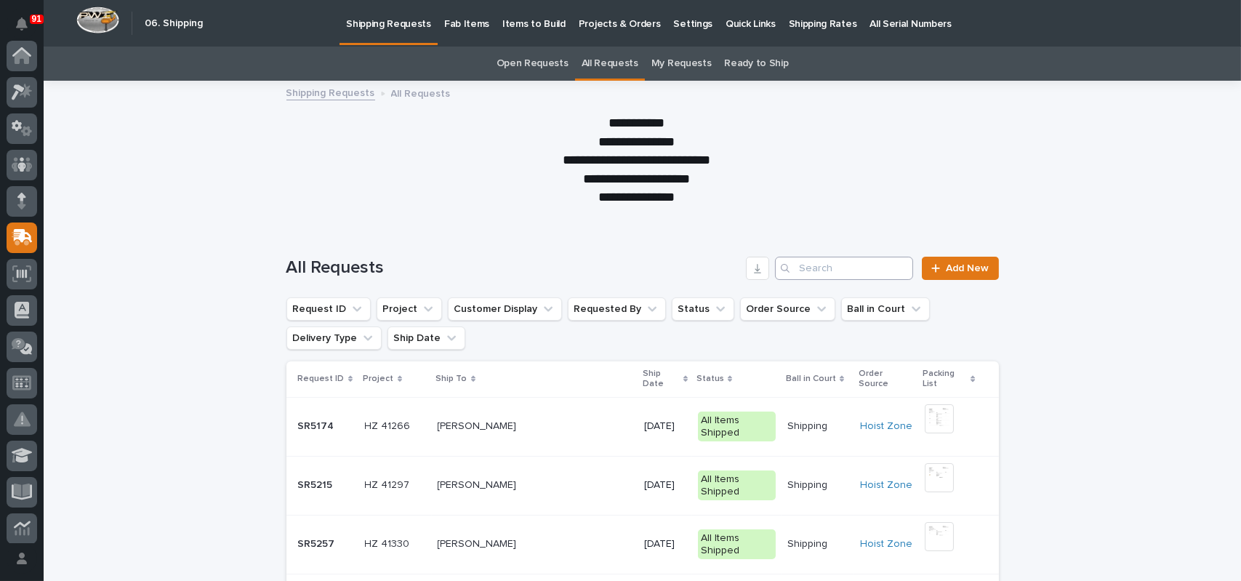
scroll to position [182, 0]
click at [822, 270] on input "Search" at bounding box center [844, 268] width 138 height 23
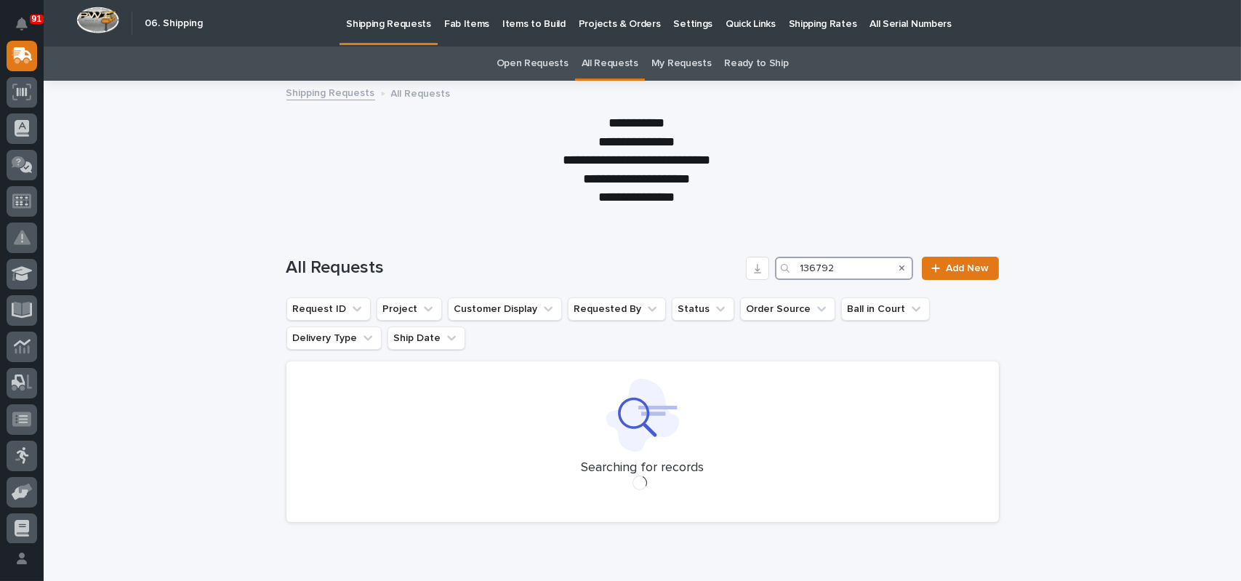
type input "136792"
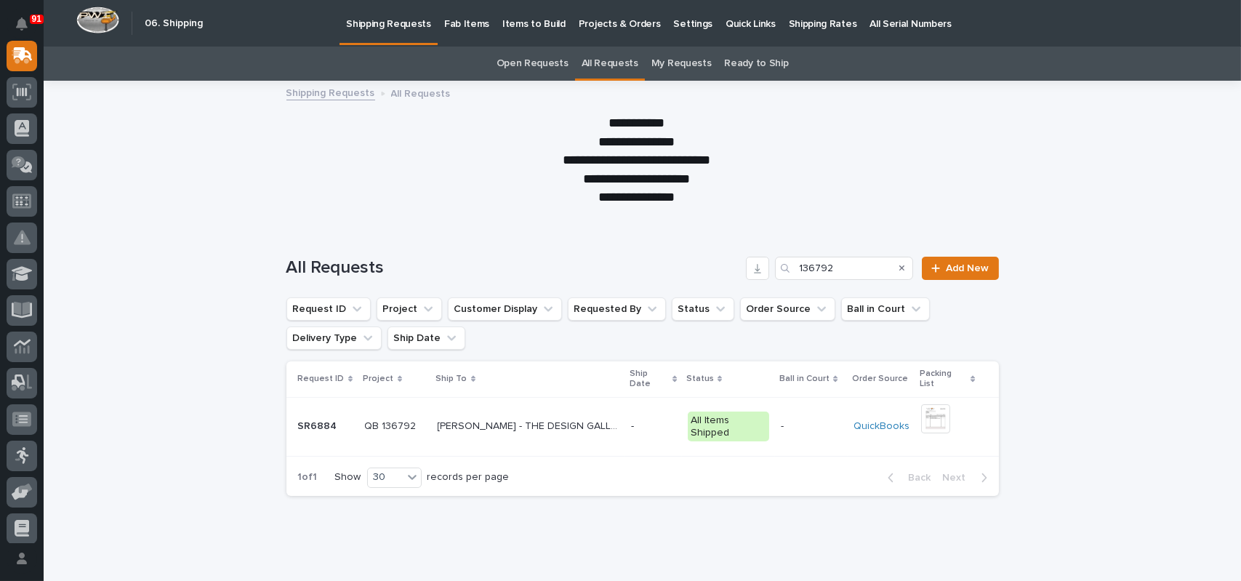
click at [534, 417] on p "[PERSON_NAME] - THE DESIGN GALLERY" at bounding box center [530, 424] width 185 height 15
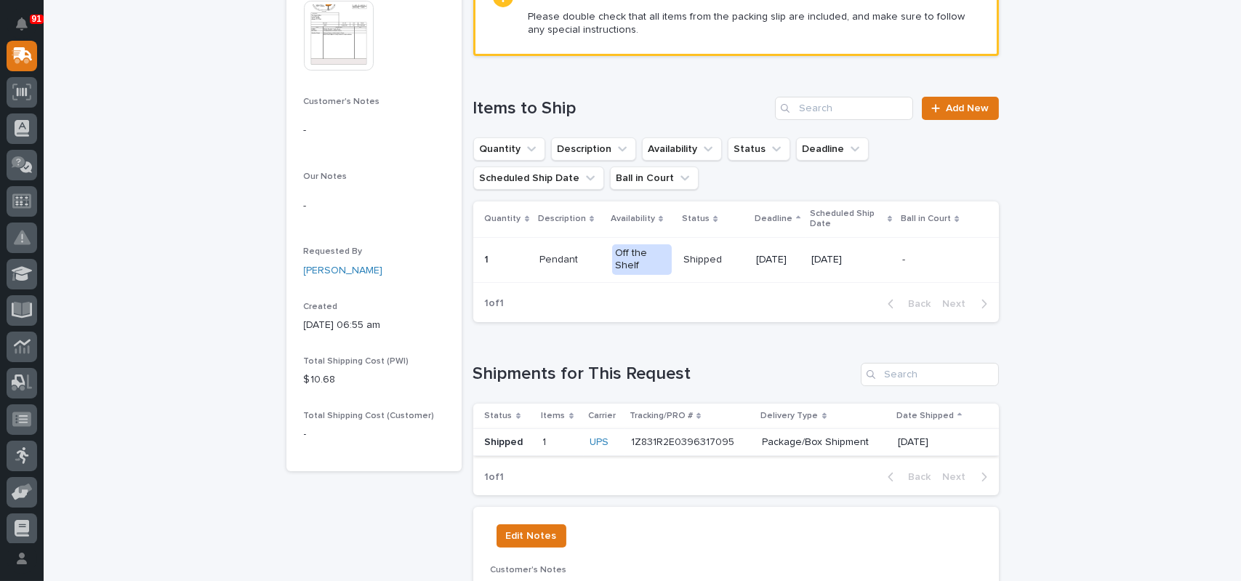
scroll to position [291, 0]
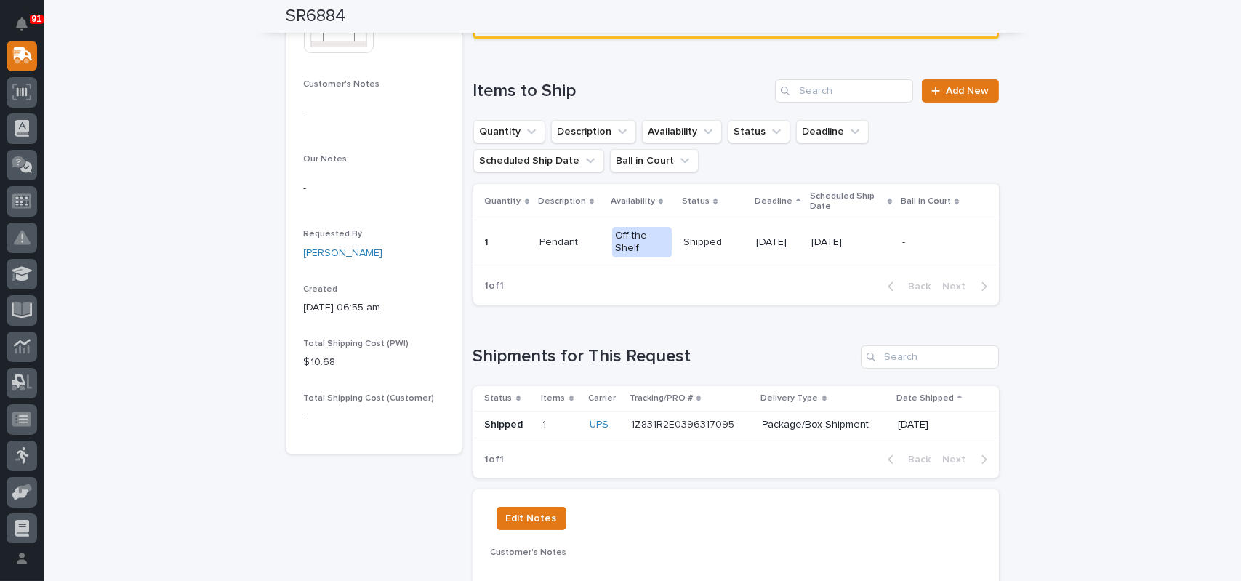
click at [702, 424] on p "1Z831R2E0396317095" at bounding box center [684, 423] width 106 height 15
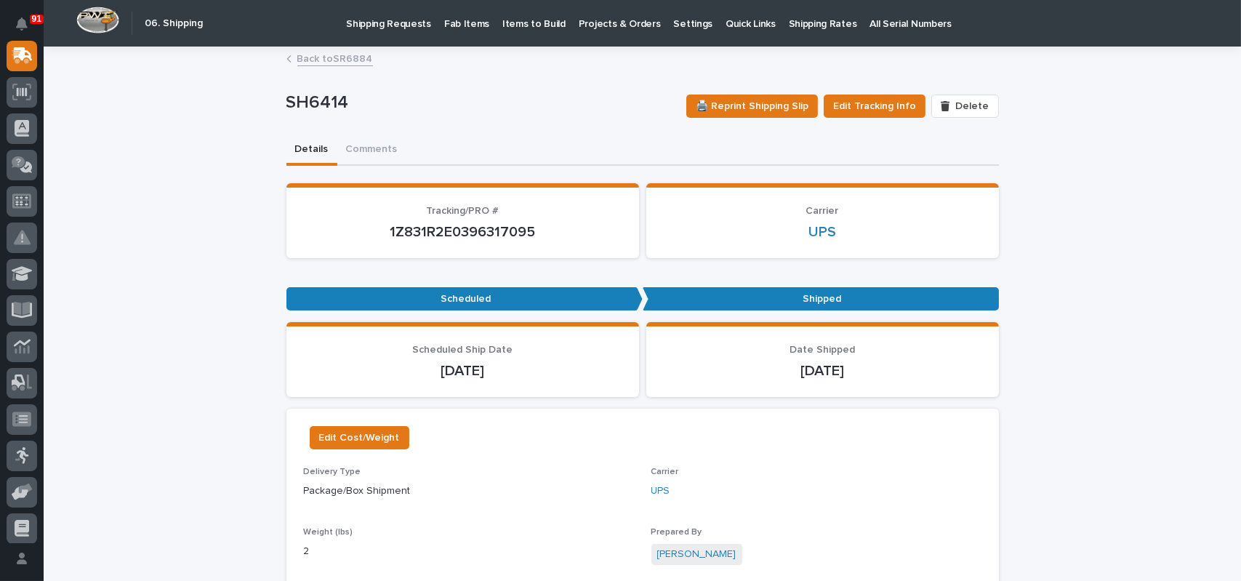
click at [385, 20] on p "Shipping Requests" at bounding box center [388, 15] width 85 height 31
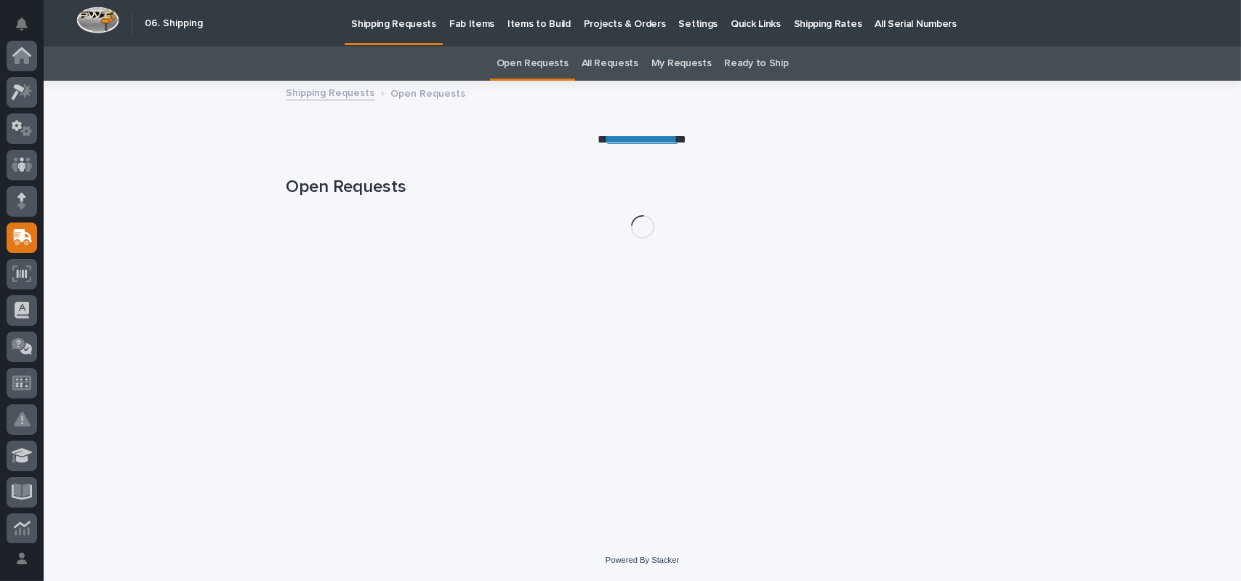
scroll to position [182, 0]
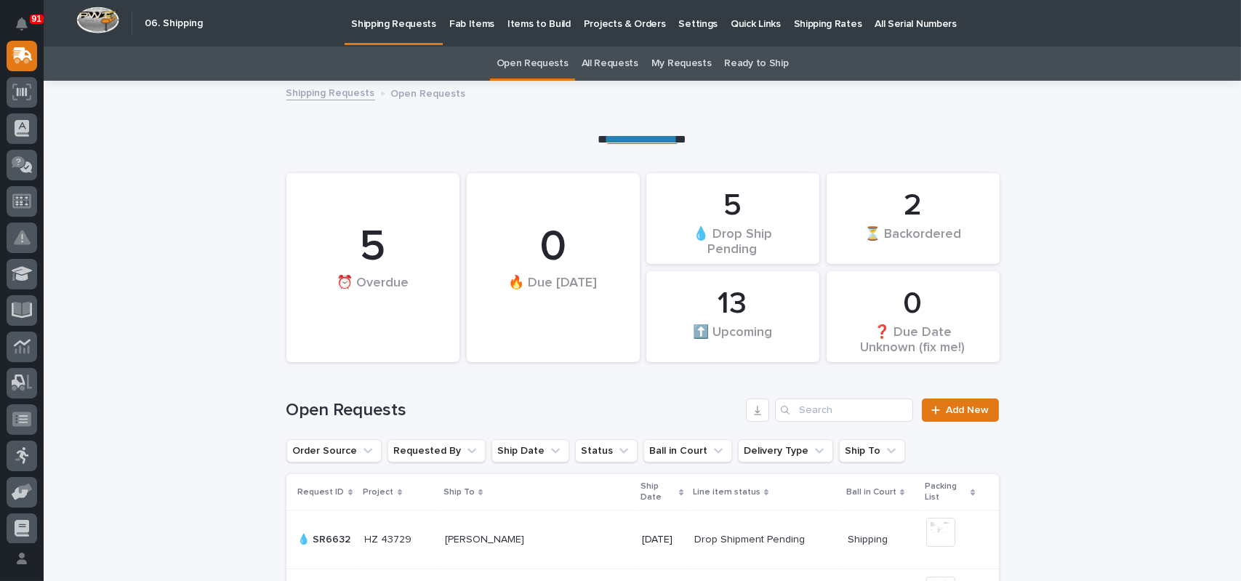
click at [587, 63] on link "All Requests" at bounding box center [610, 64] width 57 height 34
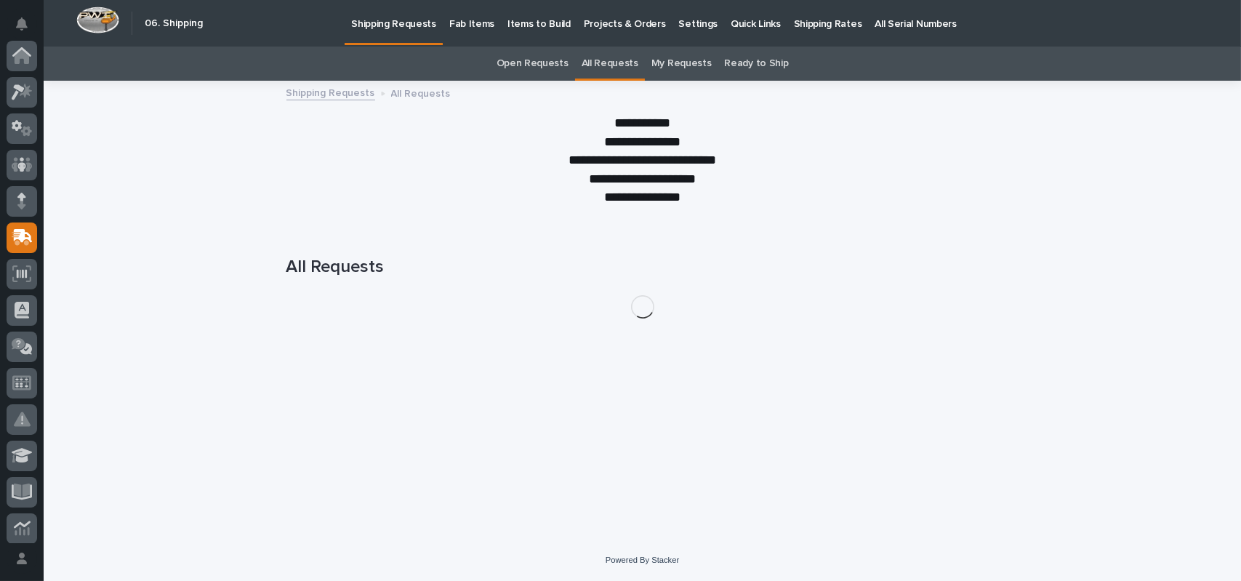
scroll to position [182, 0]
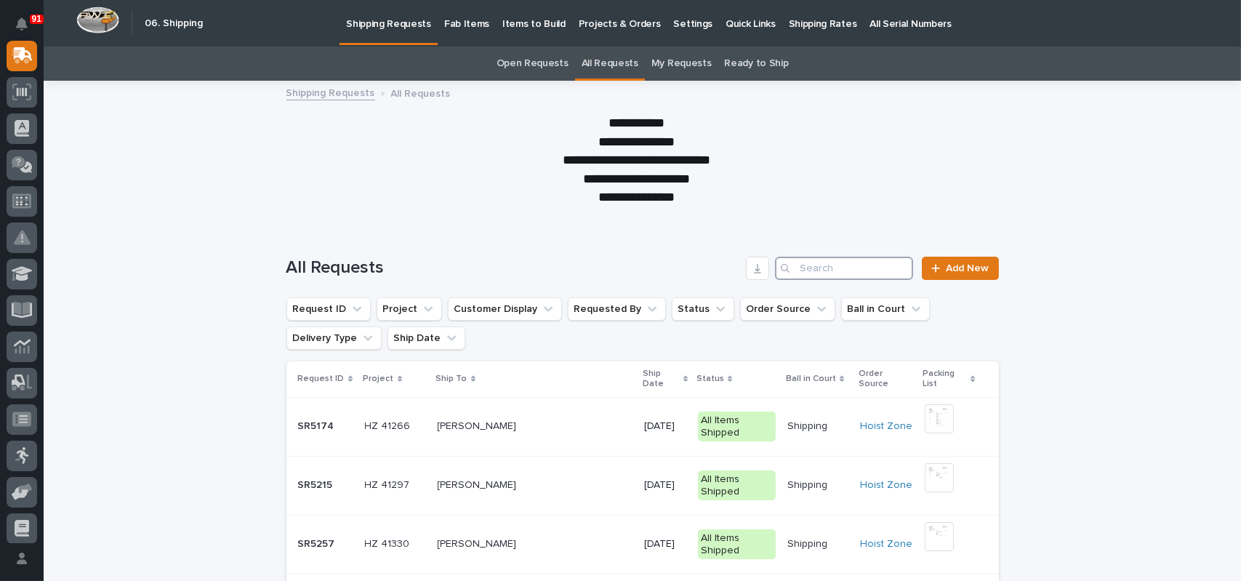
click at [837, 271] on input "Search" at bounding box center [844, 268] width 138 height 23
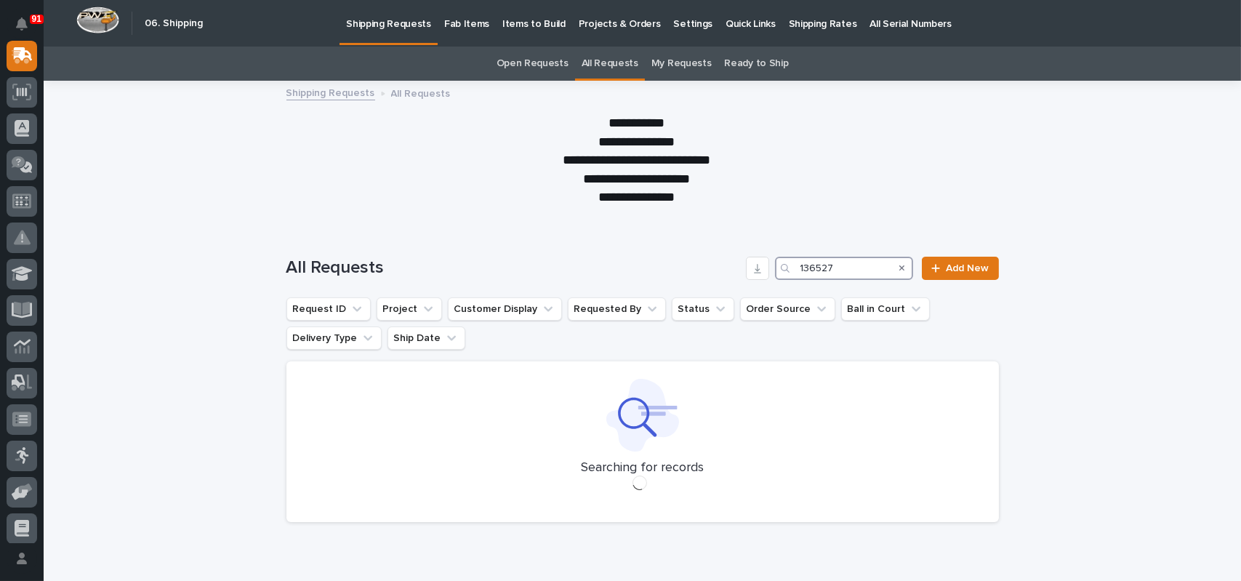
type input "136527"
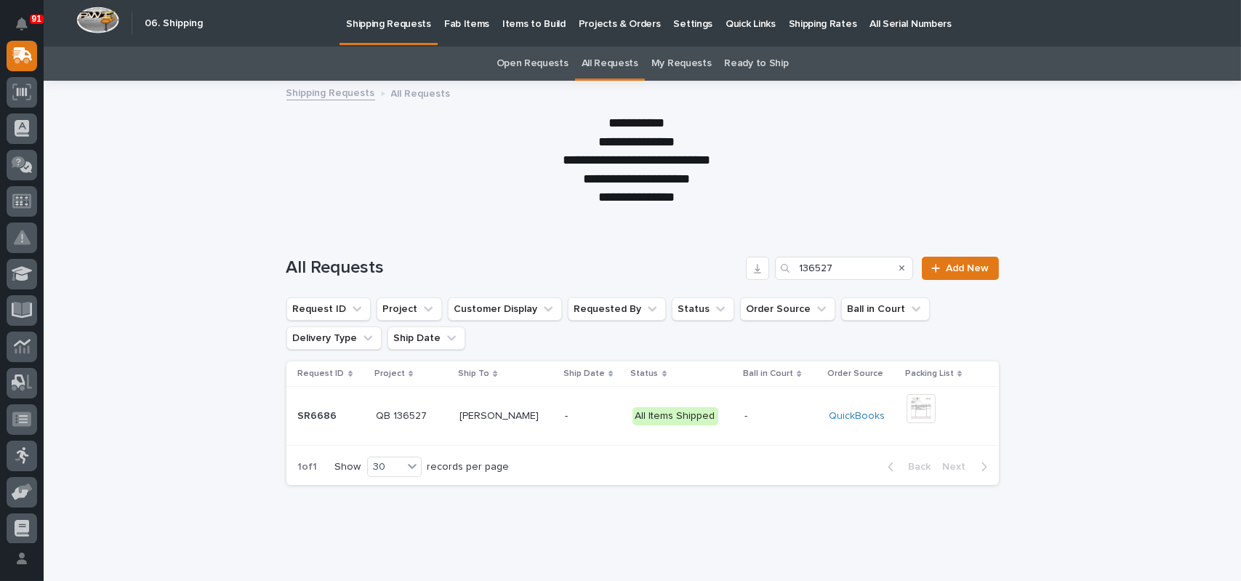
click at [499, 418] on p "[PERSON_NAME]" at bounding box center [500, 414] width 82 height 15
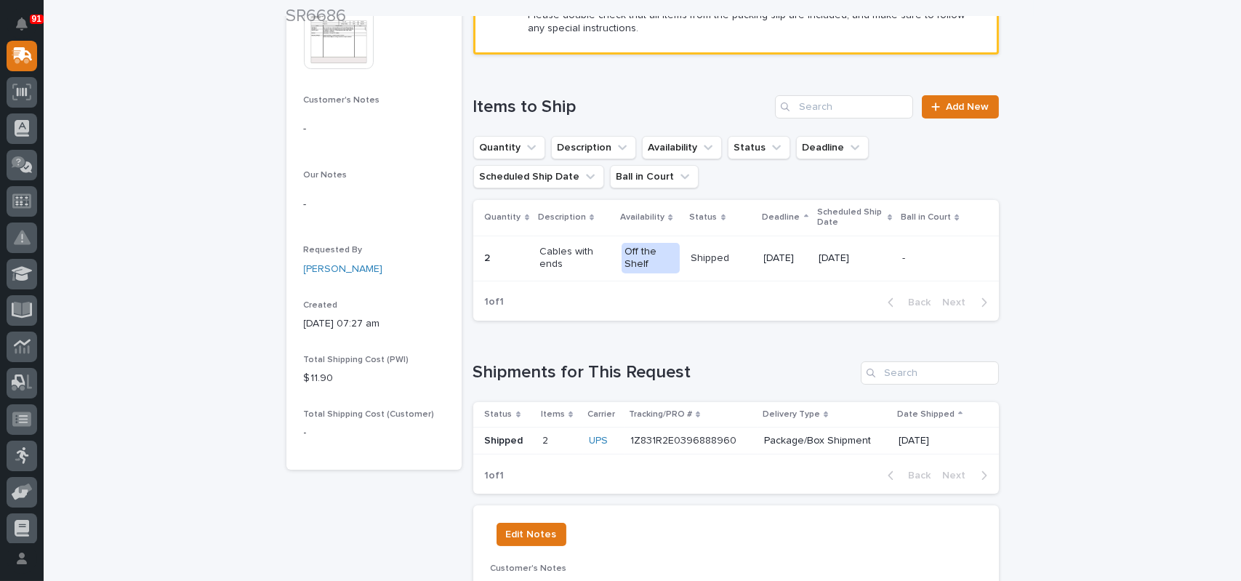
scroll to position [291, 0]
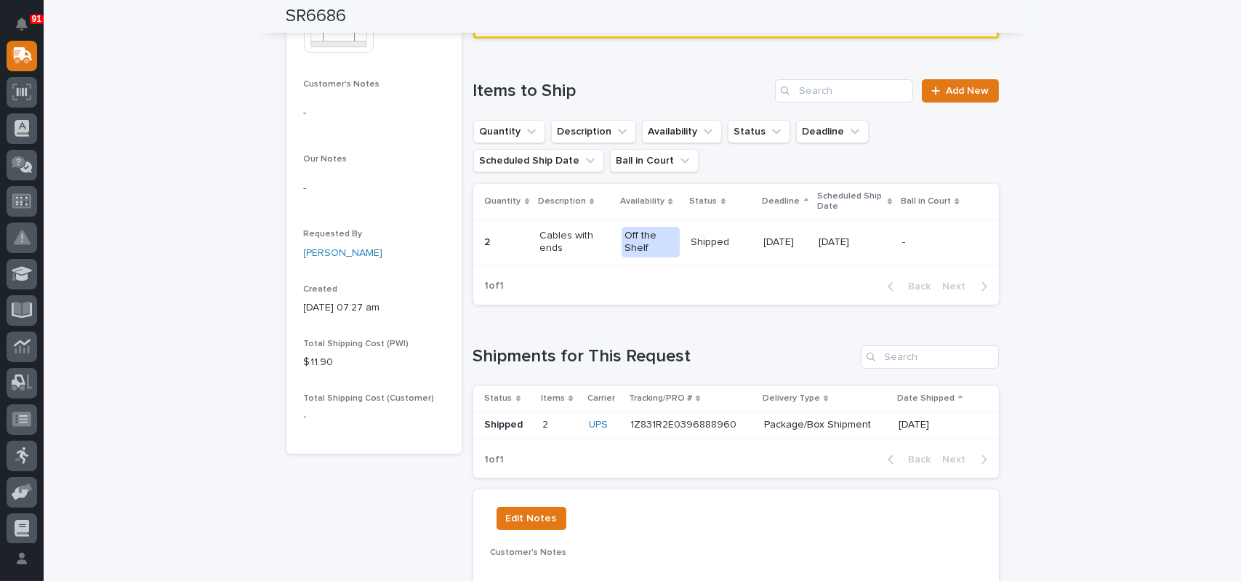
click at [673, 419] on p "1Z831R2E0396888960" at bounding box center [684, 423] width 109 height 15
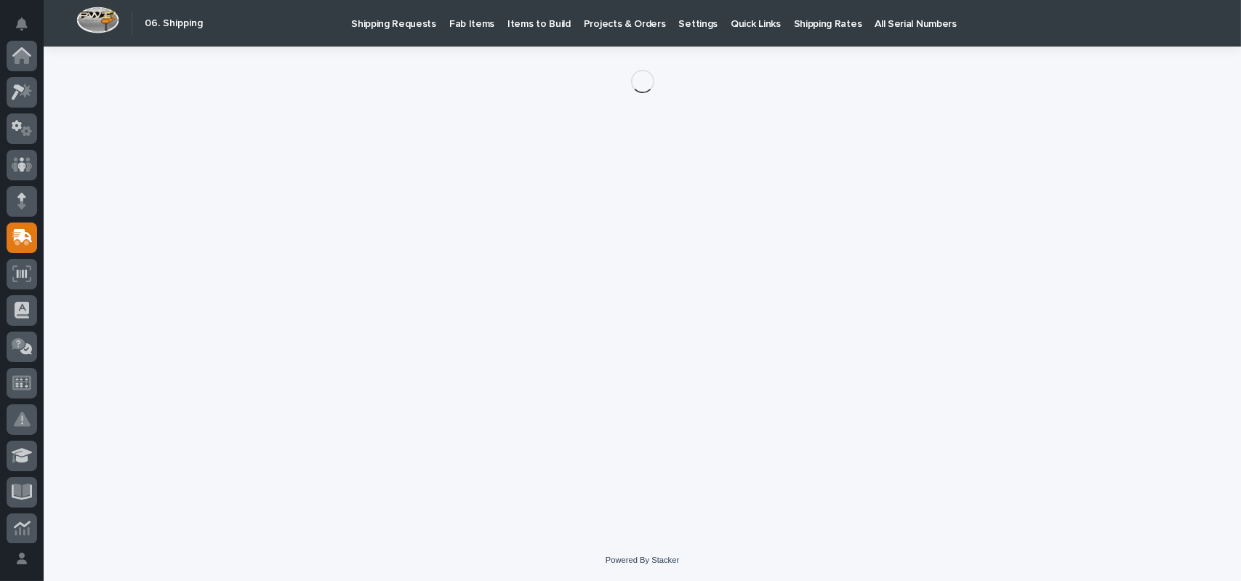
scroll to position [182, 0]
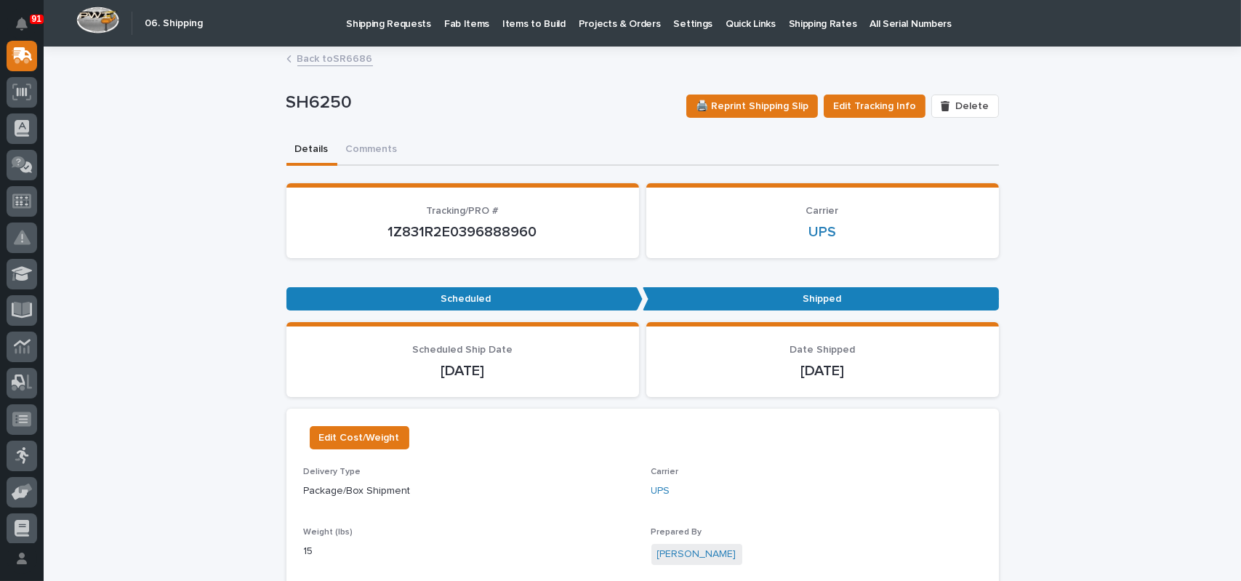
click at [498, 231] on p "1Z831R2E0396888960" at bounding box center [463, 231] width 318 height 17
copy p "1Z831R2E0396888960"
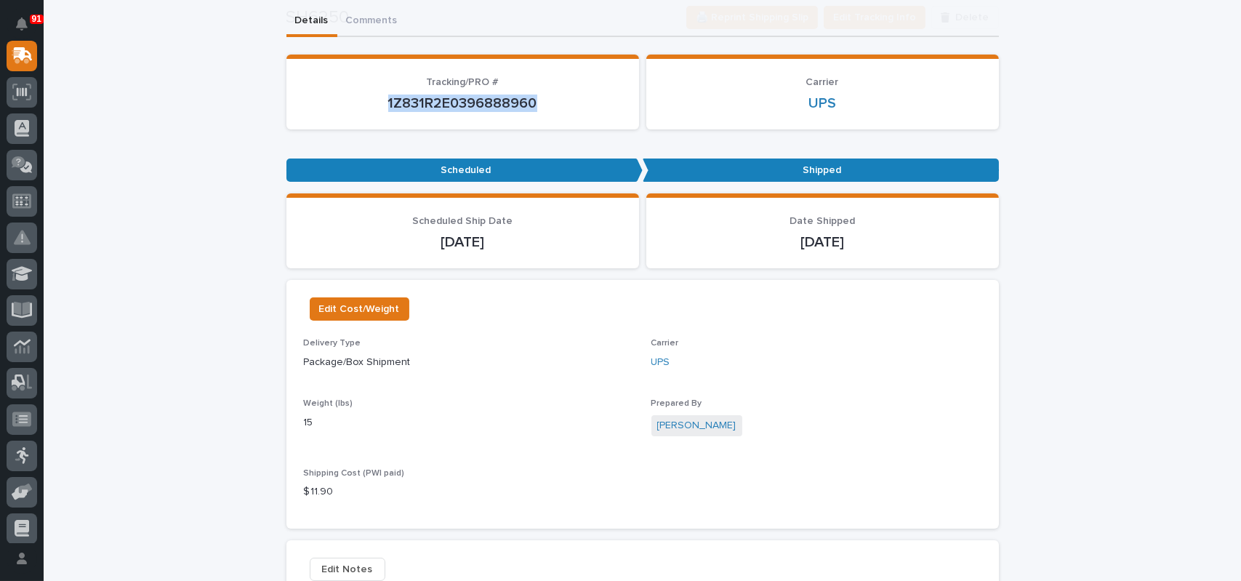
scroll to position [218, 0]
